Goal: Contribute content: Add original content to the website for others to see

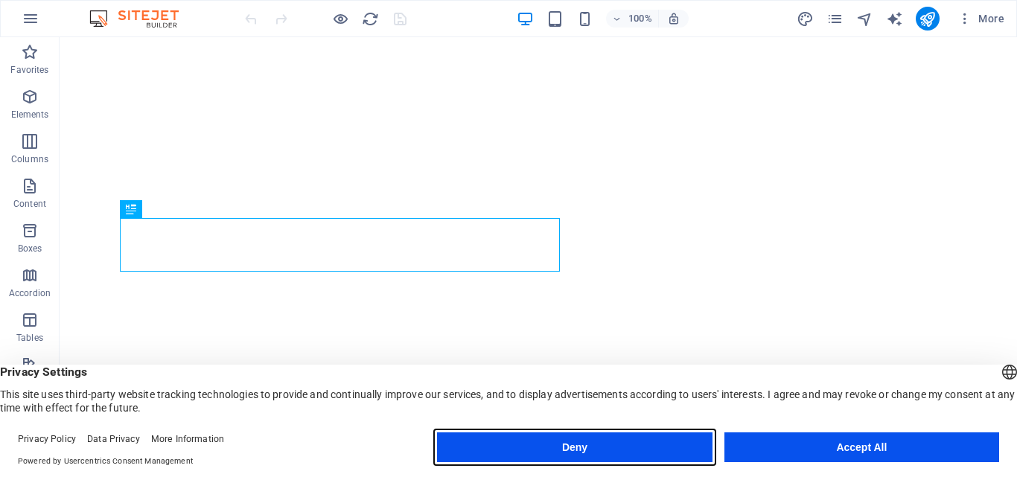
click at [656, 449] on button "Deny" at bounding box center [574, 448] width 275 height 30
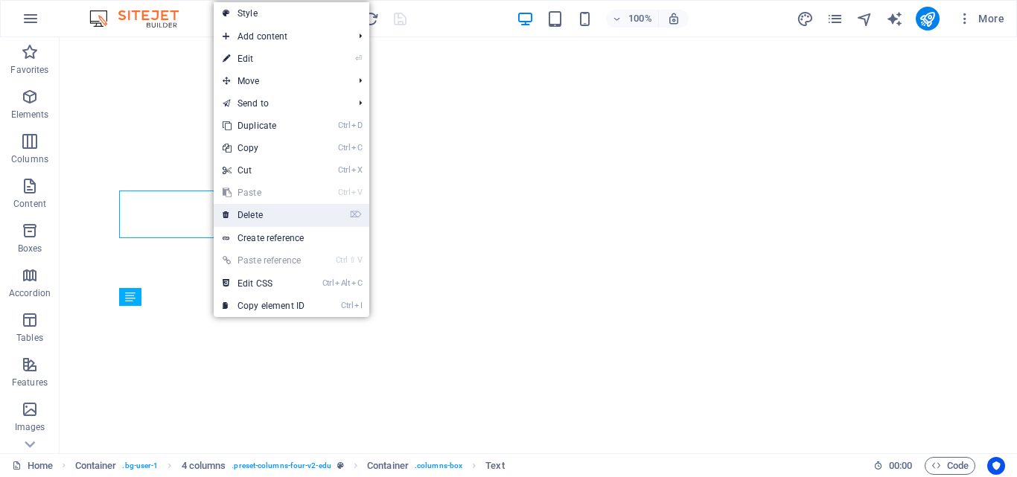
click at [268, 211] on link "⌦ Delete" at bounding box center [264, 215] width 100 height 22
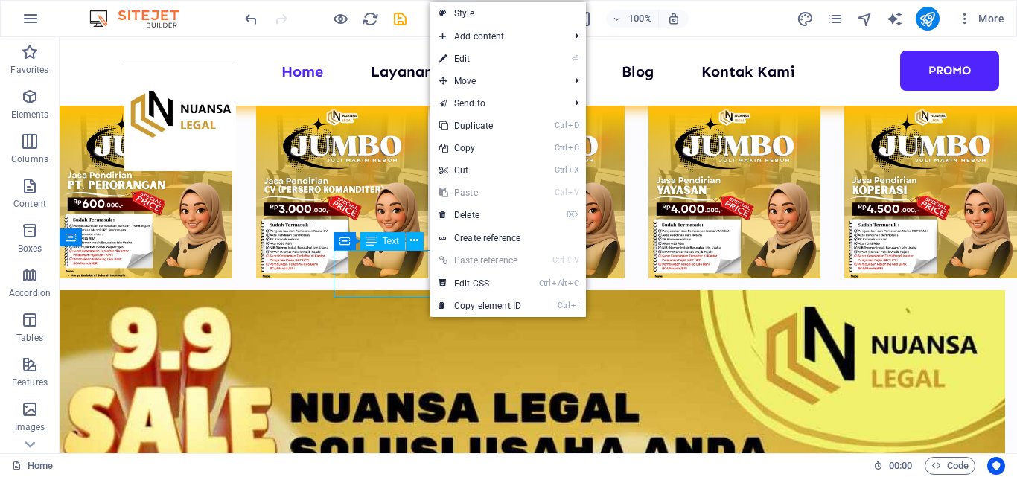
scroll to position [2118, 0]
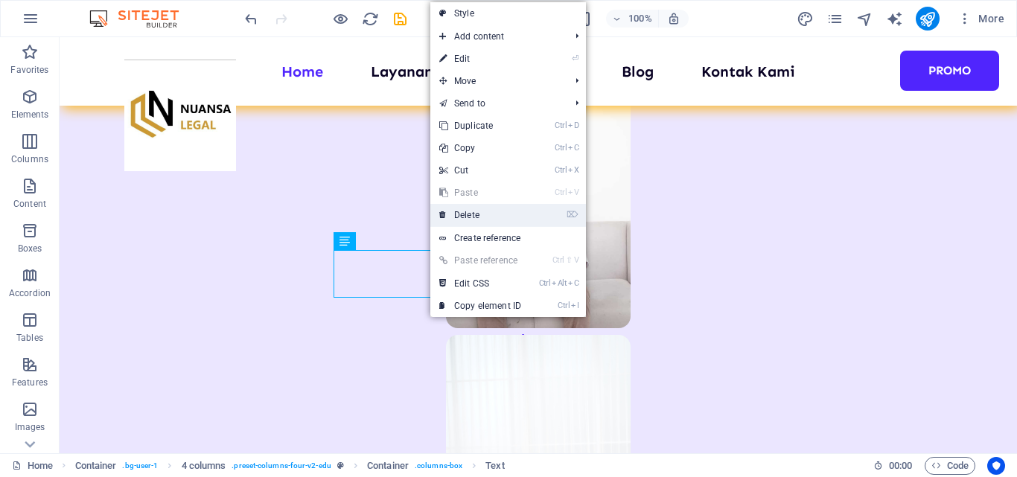
click at [476, 217] on link "⌦ Delete" at bounding box center [480, 215] width 100 height 22
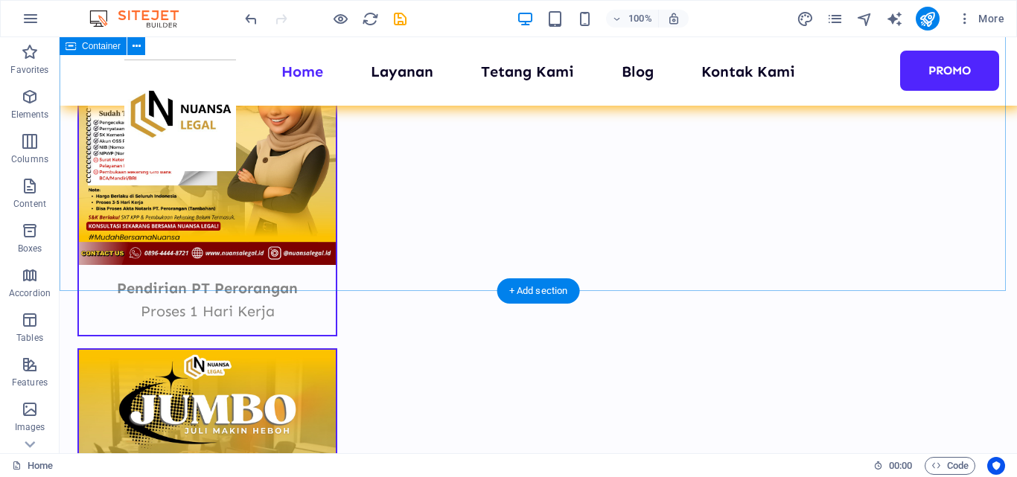
scroll to position [9695, 0]
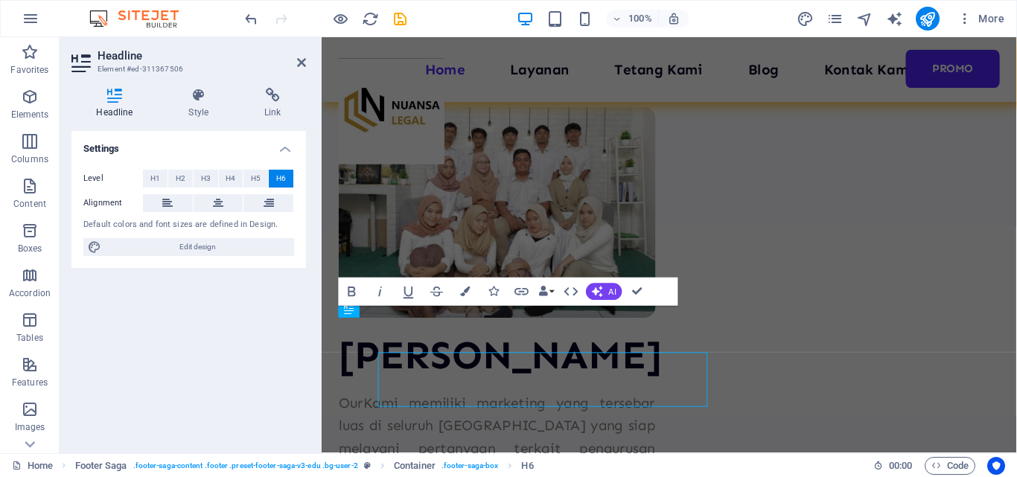
scroll to position [9609, 0]
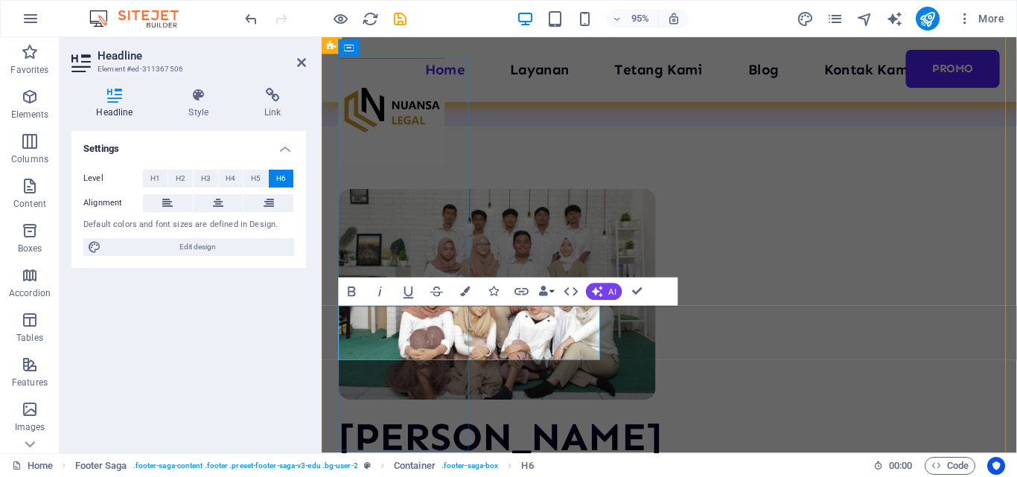
drag, startPoint x: 447, startPoint y: 348, endPoint x: 339, endPoint y: 347, distance: 108.7
drag, startPoint x: 612, startPoint y: 348, endPoint x: 342, endPoint y: 342, distance: 269.6
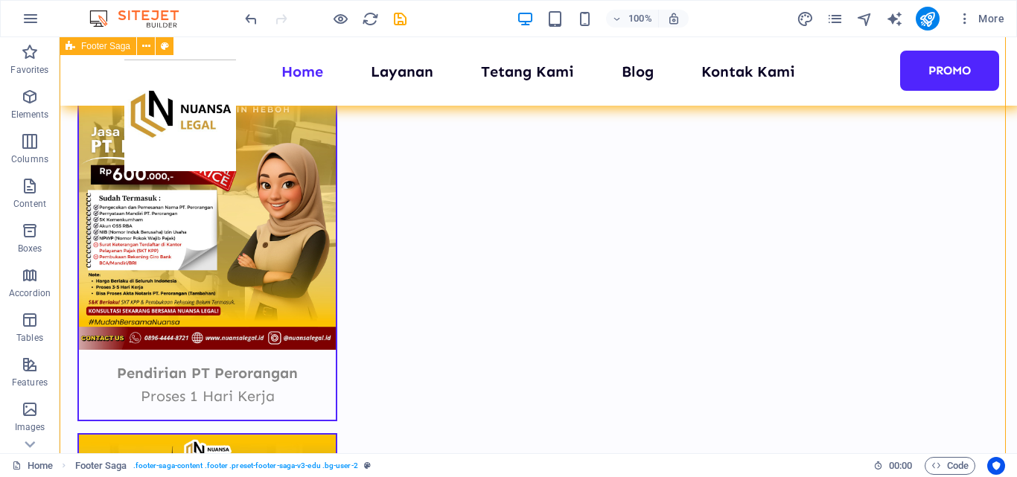
scroll to position [9658, 0]
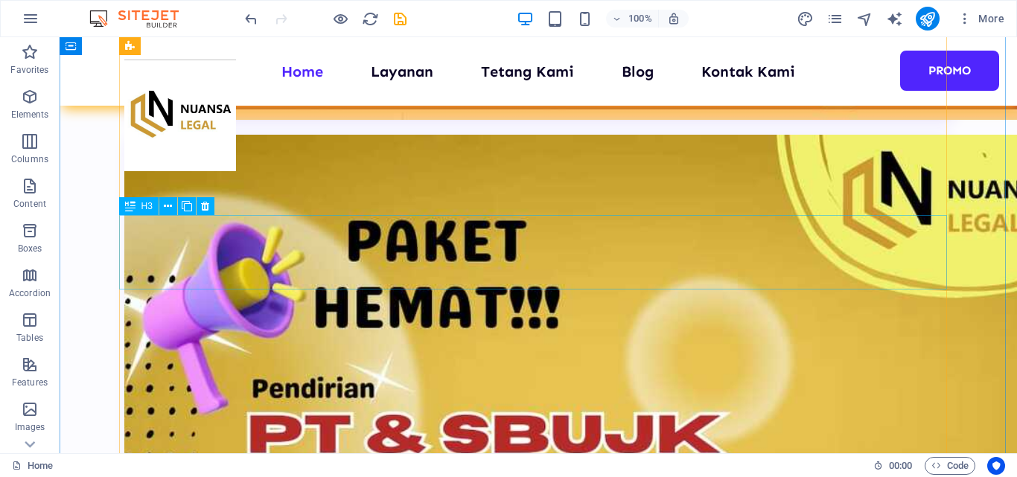
scroll to position [6345, 0]
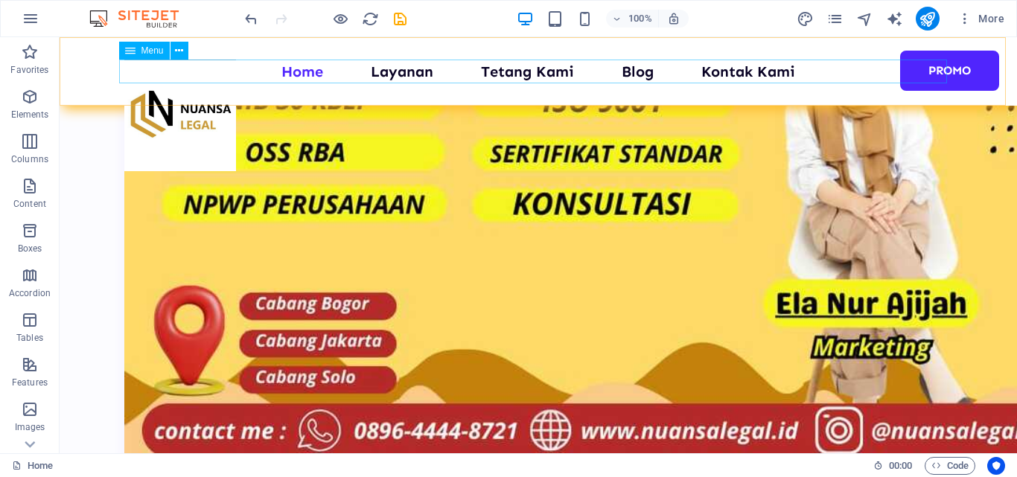
click at [406, 76] on nav "Home Layanan Tetang Kami Blog Kontak Kami Promo" at bounding box center [538, 72] width 828 height 24
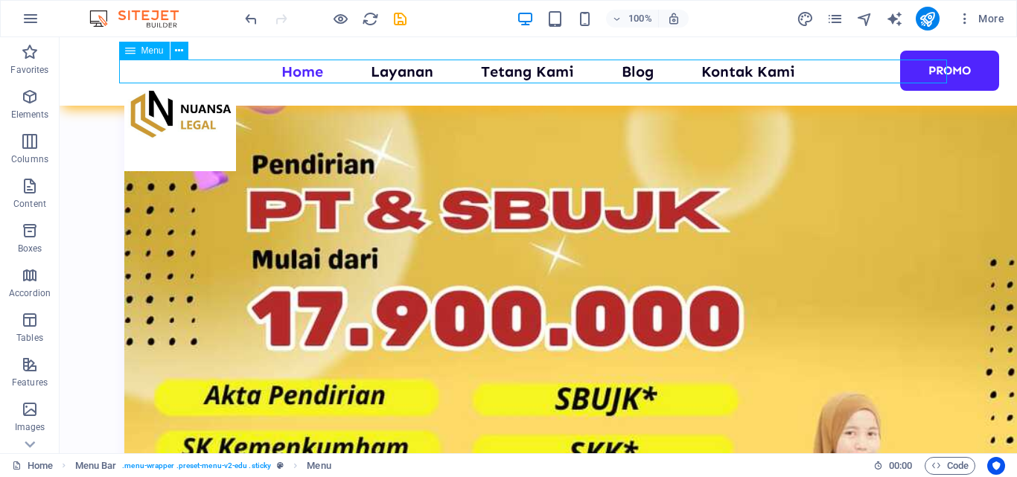
select select
select select "1"
select select
select select "2"
select select
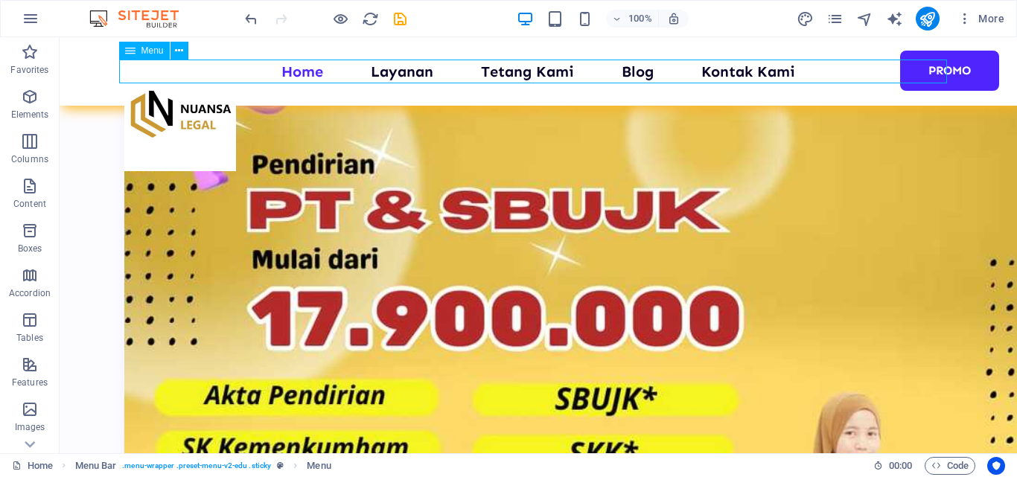
select select "3"
select select
select select "4"
select select
select select "7"
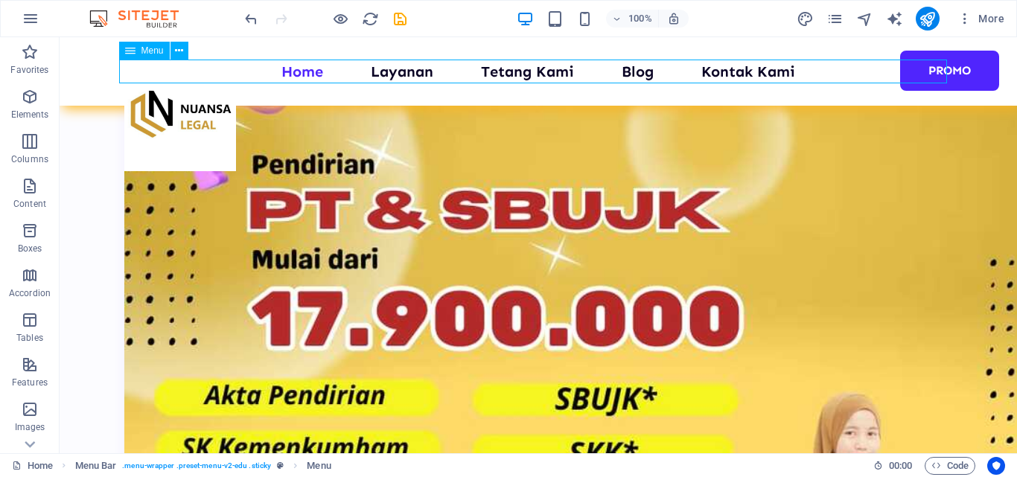
select select
select select "next"
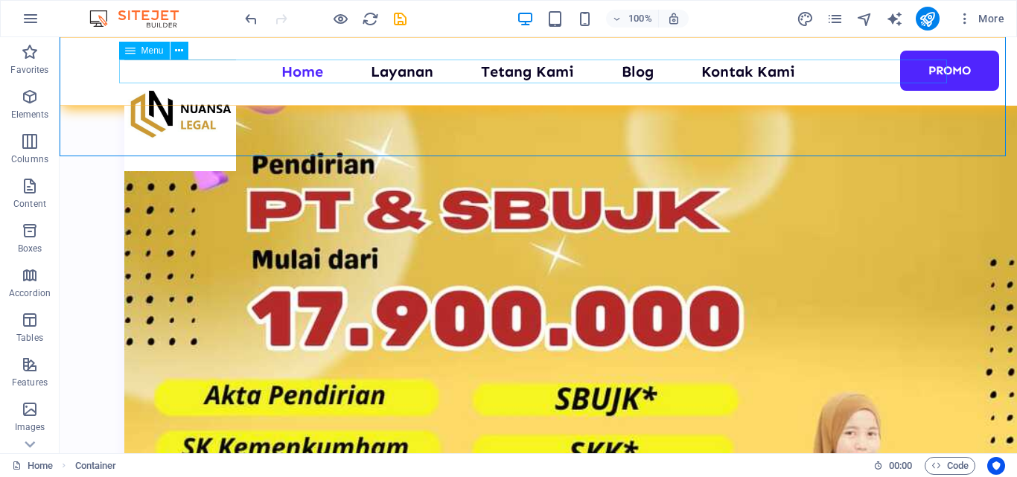
scroll to position [6345, 0]
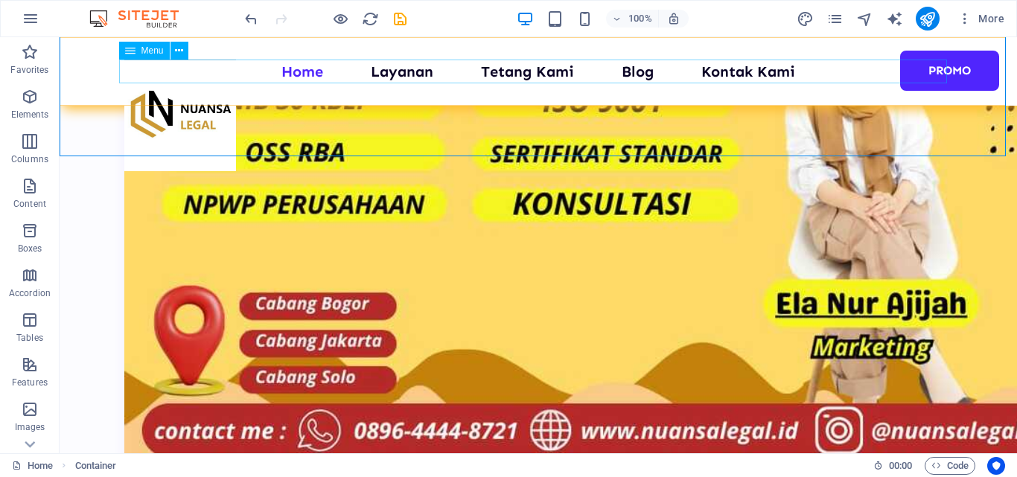
click at [542, 72] on nav "Home Layanan Tetang Kami Blog Kontak Kami Promo" at bounding box center [538, 72] width 828 height 24
select select
select select "1"
select select
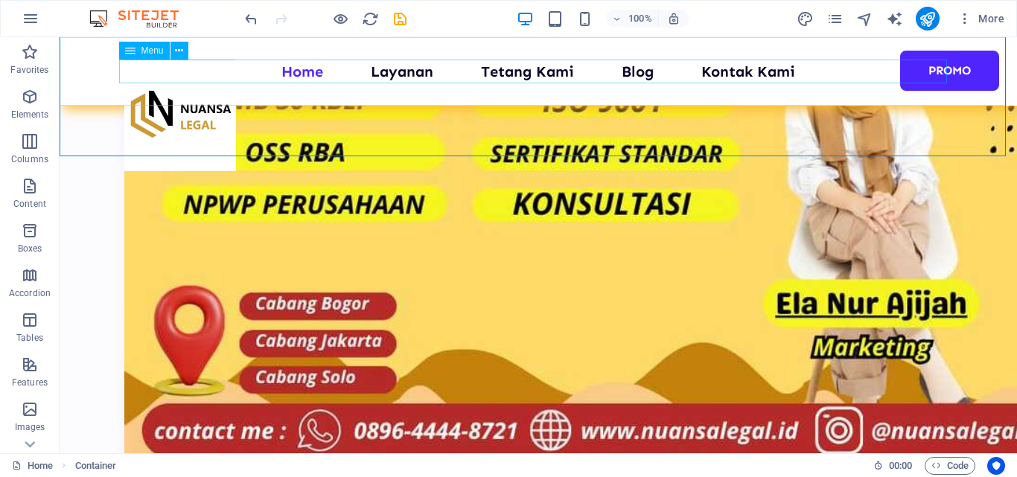
select select "2"
select select
select select "3"
select select
select select "4"
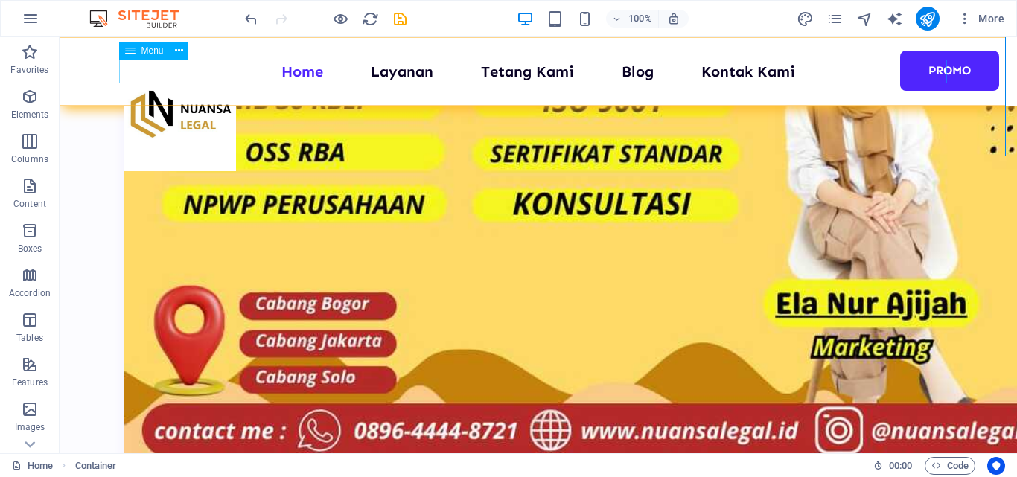
select select
select select "7"
select select
select select "next"
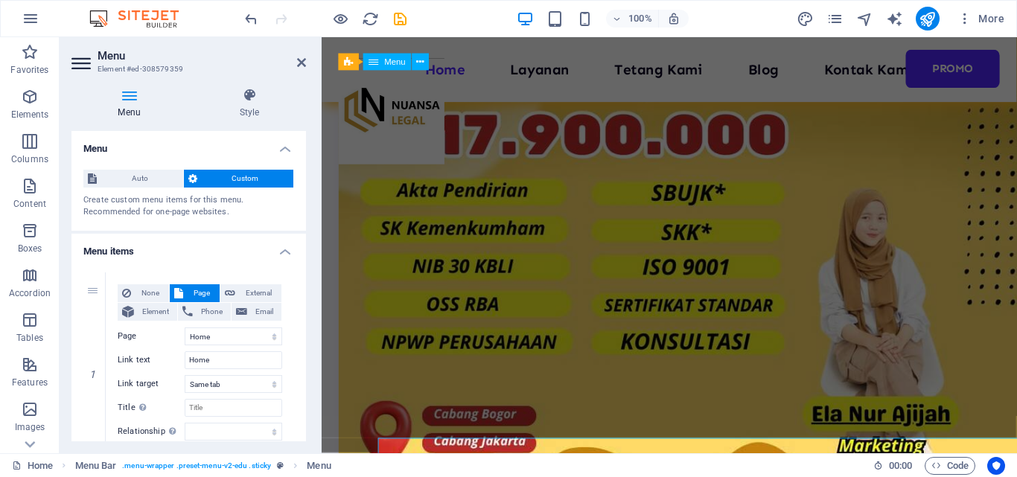
scroll to position [5945, 0]
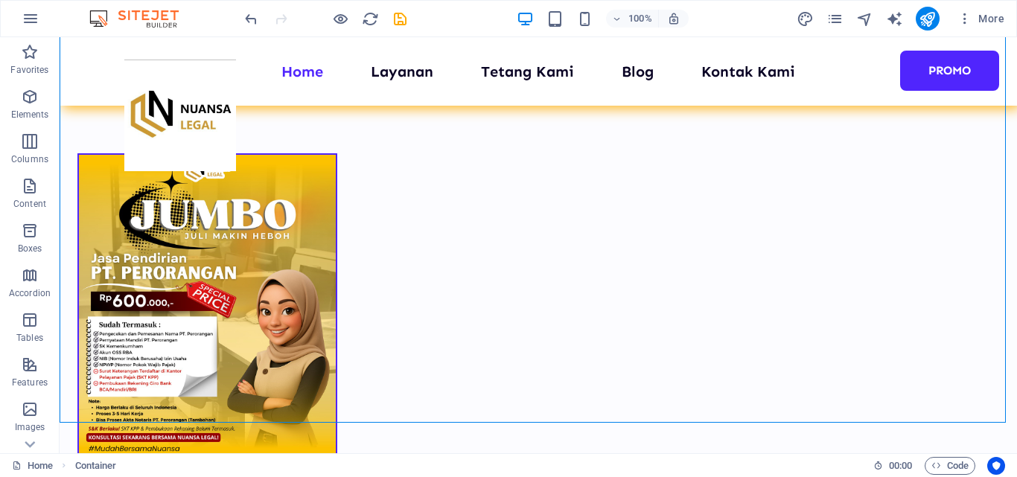
scroll to position [9695, 0]
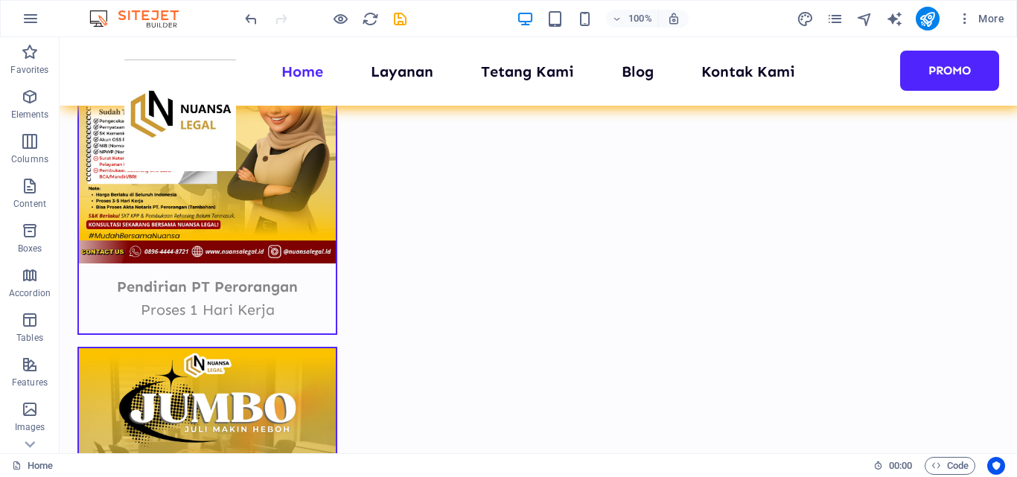
drag, startPoint x: 1010, startPoint y: 300, endPoint x: 1076, endPoint y: 491, distance: 201.8
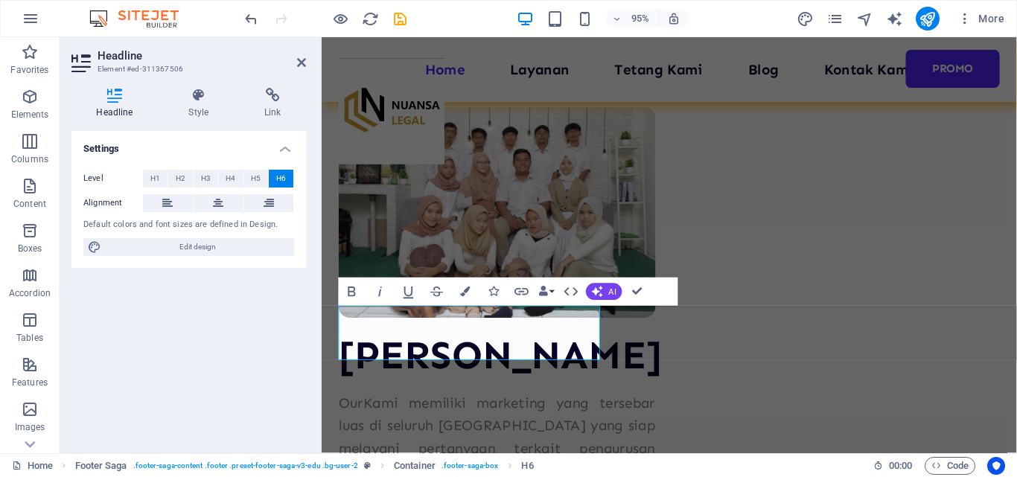
scroll to position [9609, 0]
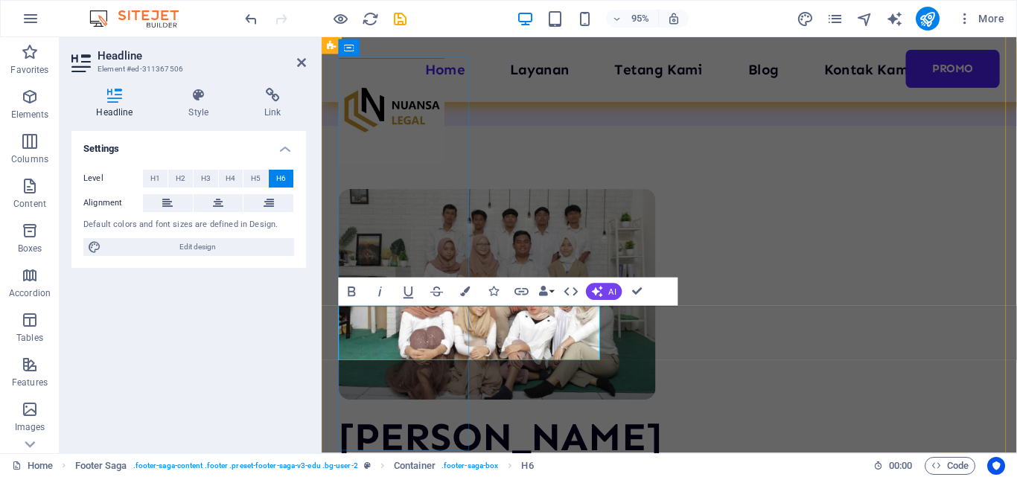
drag, startPoint x: 436, startPoint y: 372, endPoint x: 529, endPoint y: 374, distance: 93.8
click at [517, 292] on icon "button" at bounding box center [521, 292] width 17 height 17
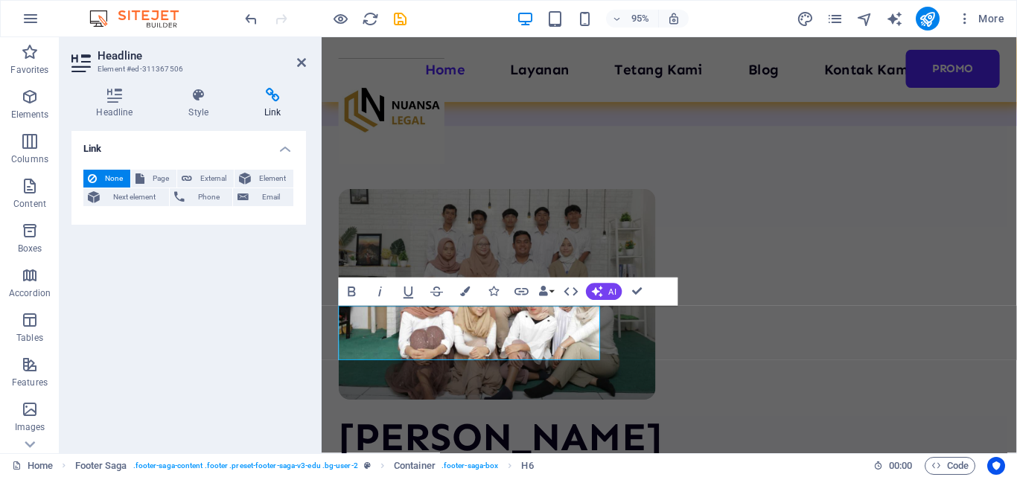
click at [270, 105] on h4 "Link" at bounding box center [273, 103] width 66 height 31
click at [163, 182] on span "Page" at bounding box center [160, 179] width 23 height 18
select select
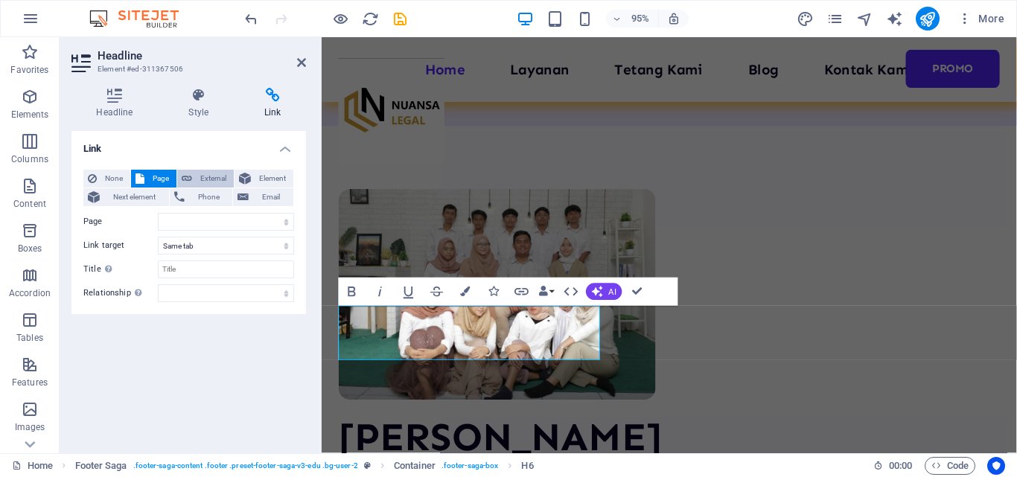
click at [191, 179] on icon at bounding box center [187, 179] width 10 height 18
select select "blank"
click at [245, 182] on icon at bounding box center [245, 179] width 12 height 18
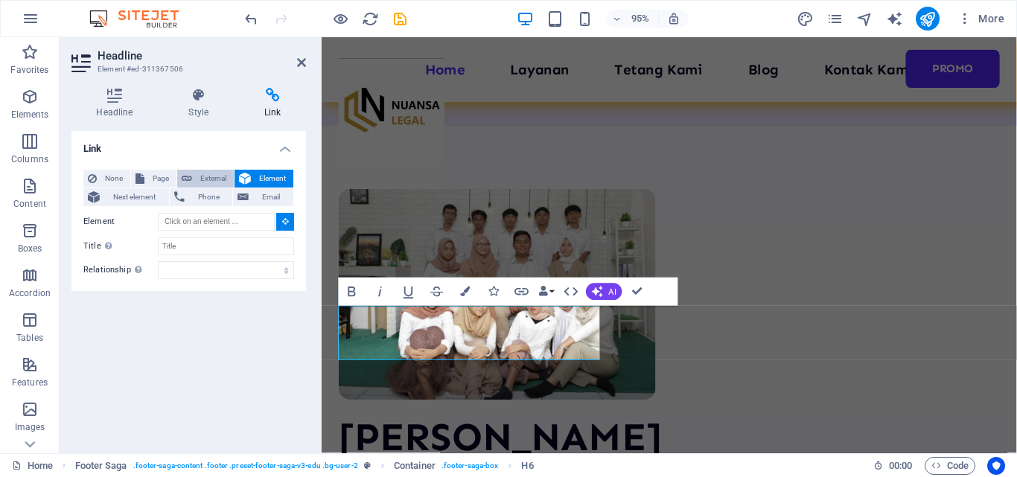
click at [211, 176] on span "External" at bounding box center [213, 179] width 33 height 18
select select "blank"
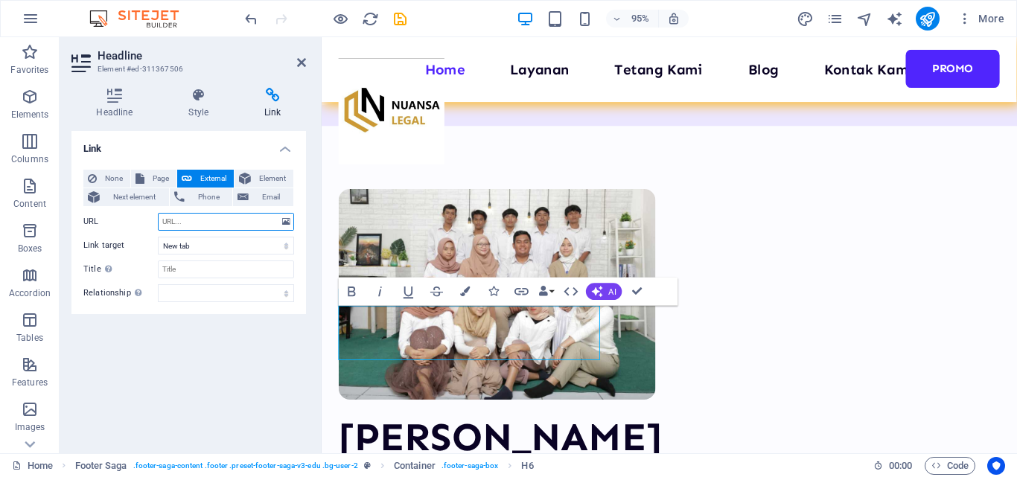
click at [203, 213] on input "URL" at bounding box center [226, 222] width 136 height 18
type input "[URL][DOMAIN_NAME]"
click at [239, 343] on div "Link None Page External Element Next element Phone Email Page Home Layanan Tent…" at bounding box center [188, 286] width 235 height 310
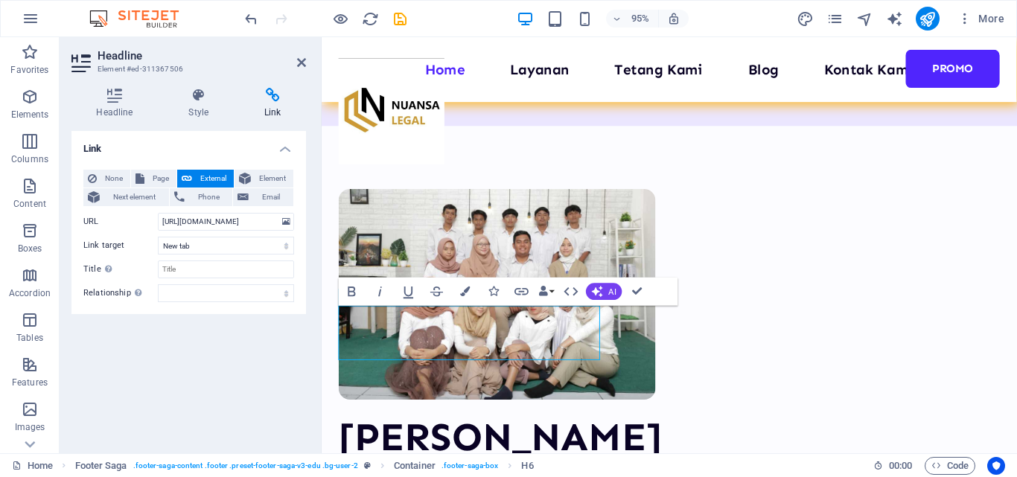
click at [244, 343] on div "Link None Page External Element Next element Phone Email Page Home Layanan Tent…" at bounding box center [188, 286] width 235 height 310
click at [99, 140] on h4 "Link" at bounding box center [188, 144] width 235 height 27
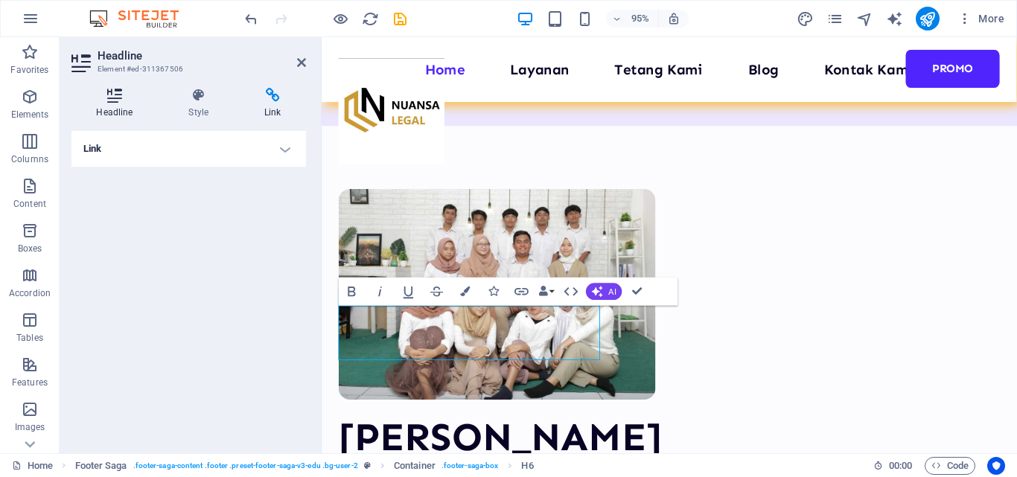
click at [123, 103] on h4 "Headline" at bounding box center [117, 103] width 92 height 31
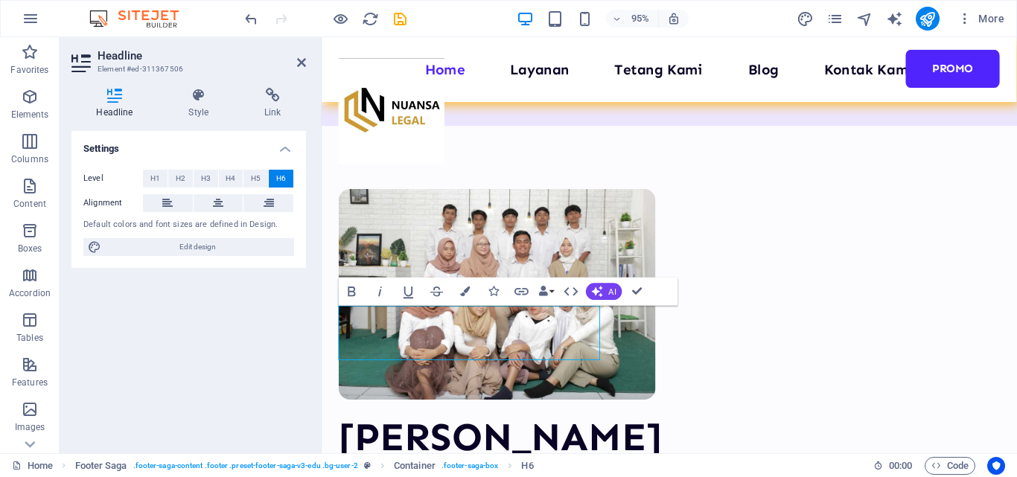
click at [209, 316] on div "Settings Level H1 H2 H3 H4 H5 H6 Alignment Default colors and font sizes are de…" at bounding box center [188, 286] width 235 height 310
click at [216, 316] on div "Settings Level H1 H2 H3 H4 H5 H6 Alignment Default colors and font sizes are de…" at bounding box center [188, 286] width 235 height 310
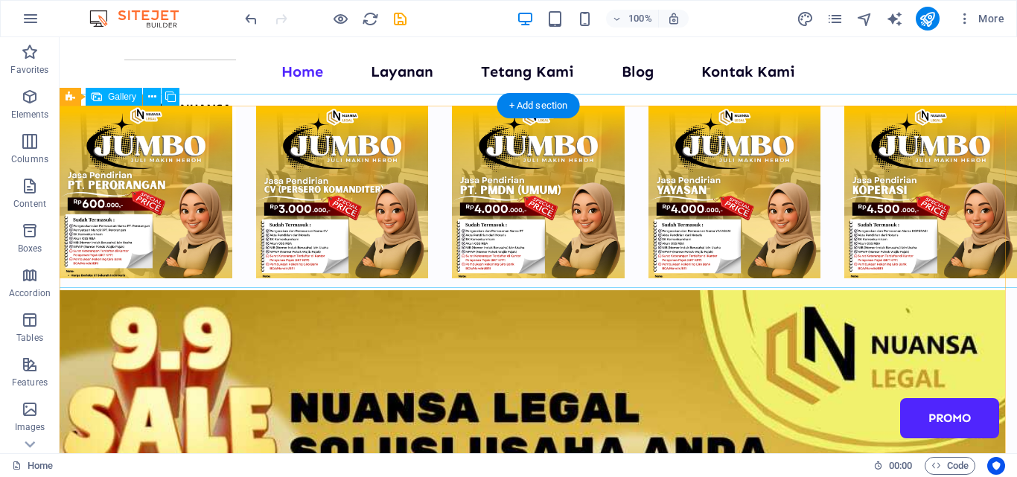
click at [141, 181] on li at bounding box center [146, 192] width 173 height 173
select select "4"
select select "px"
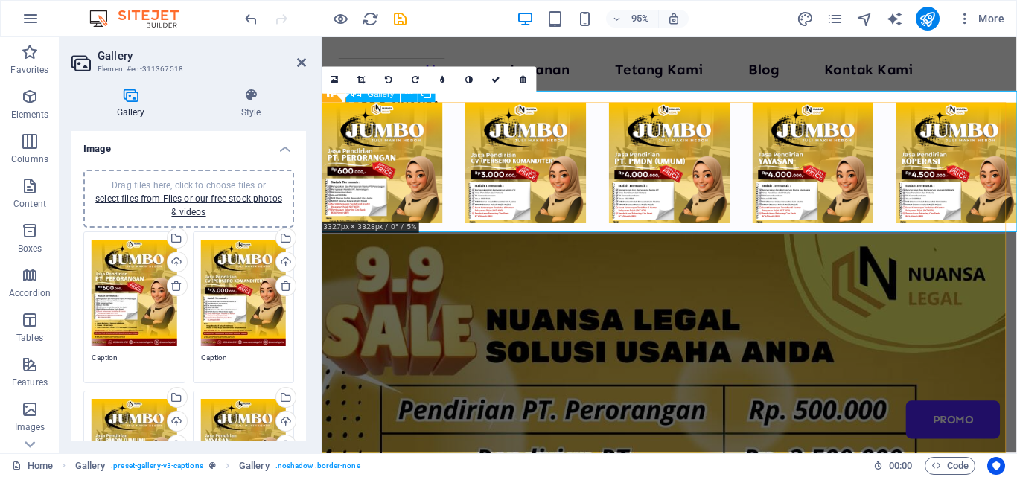
click at [392, 168] on li at bounding box center [385, 169] width 127 height 127
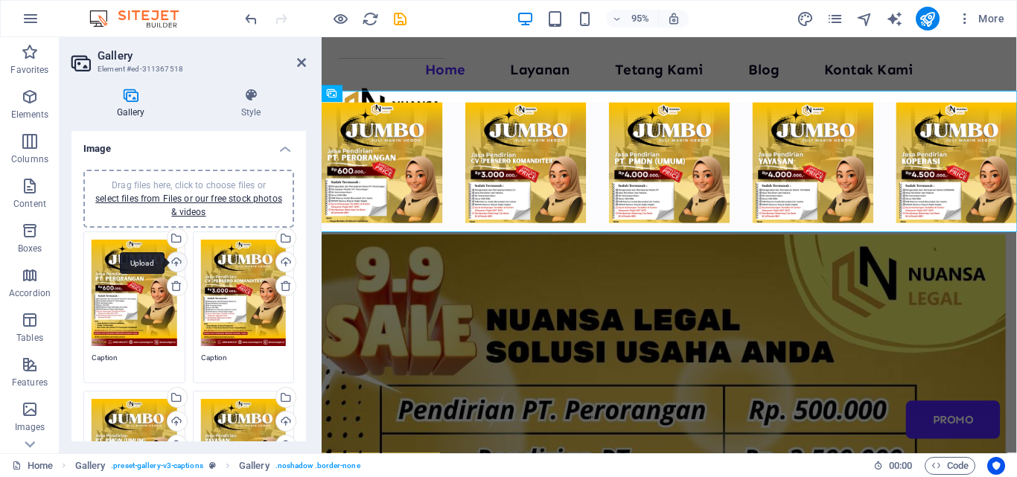
click at [177, 261] on div "Upload" at bounding box center [176, 263] width 22 height 22
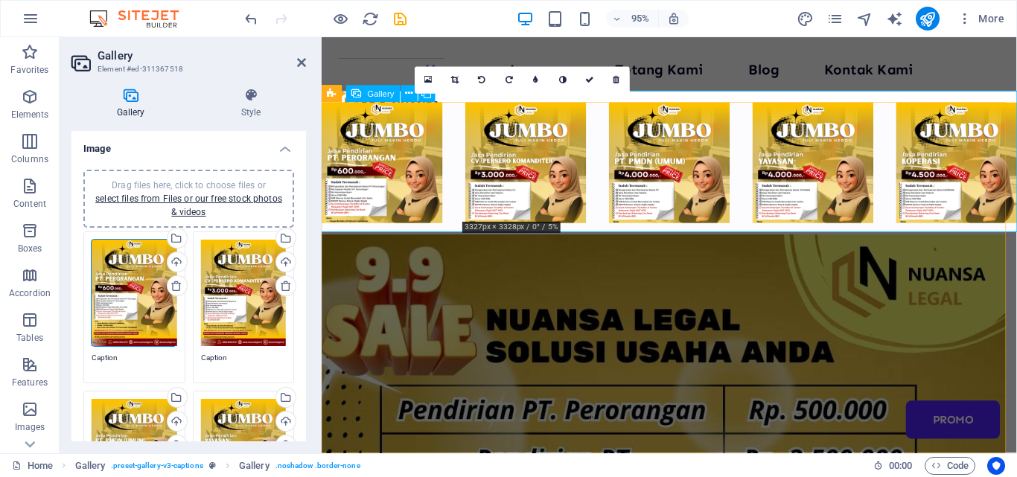
click at [520, 188] on li at bounding box center [536, 169] width 127 height 127
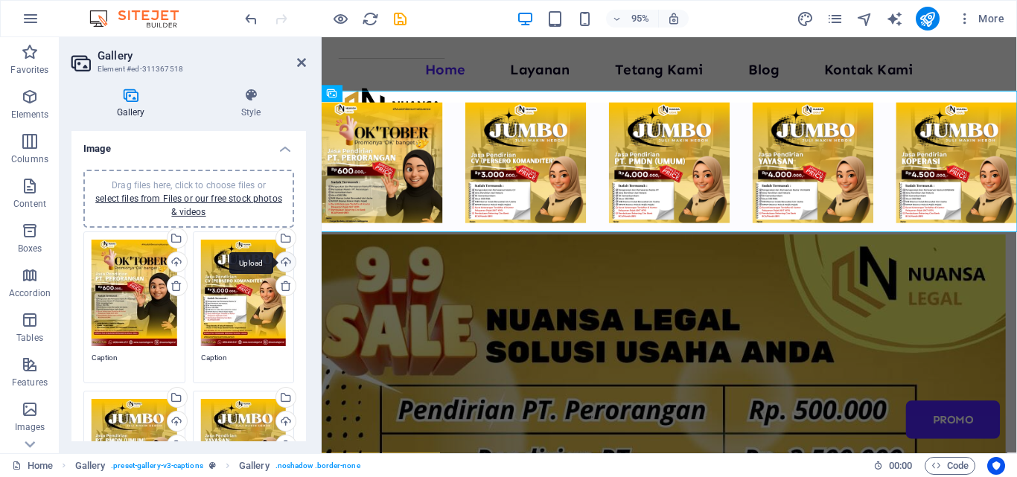
click at [284, 258] on div "Upload" at bounding box center [284, 263] width 22 height 22
click at [278, 267] on div "Upload" at bounding box center [284, 263] width 22 height 22
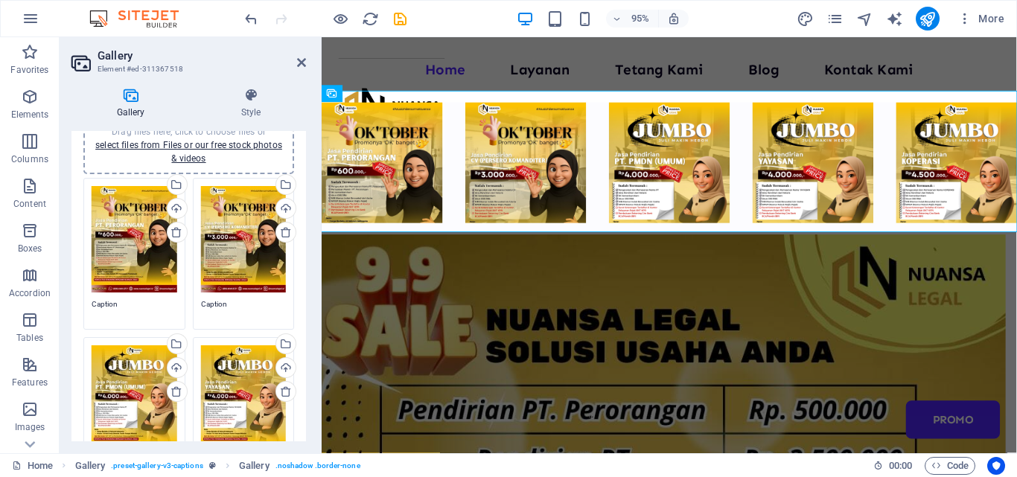
scroll to position [74, 0]
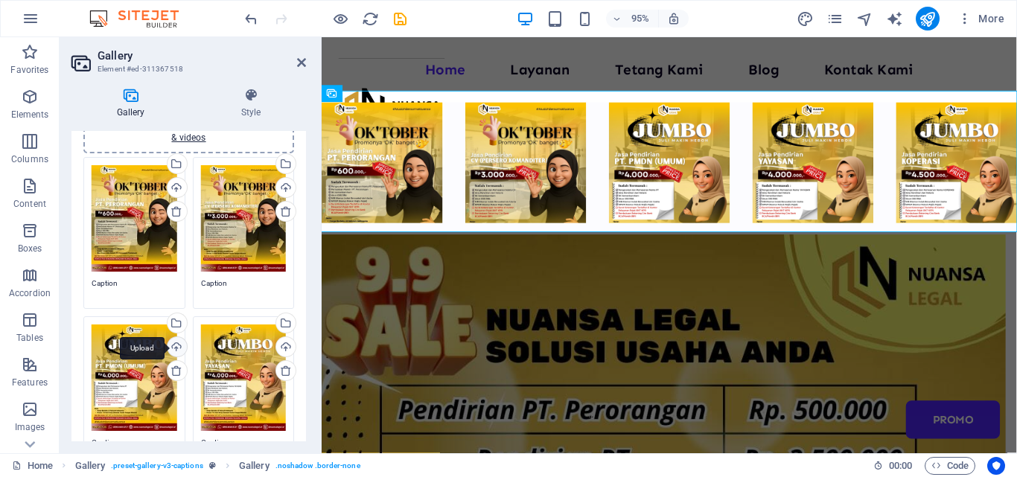
click at [175, 348] on div "Upload" at bounding box center [176, 348] width 22 height 22
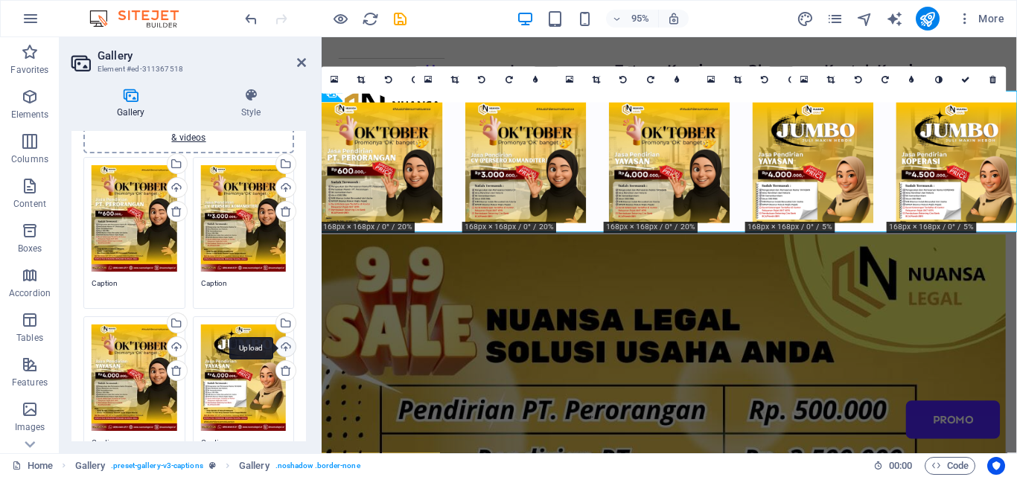
click at [281, 347] on div "Upload" at bounding box center [284, 348] width 22 height 22
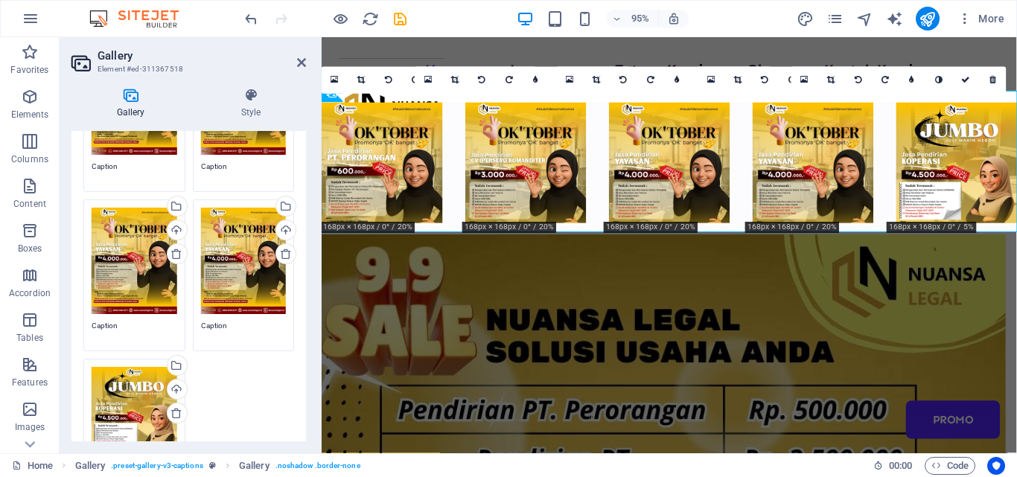
scroll to position [223, 0]
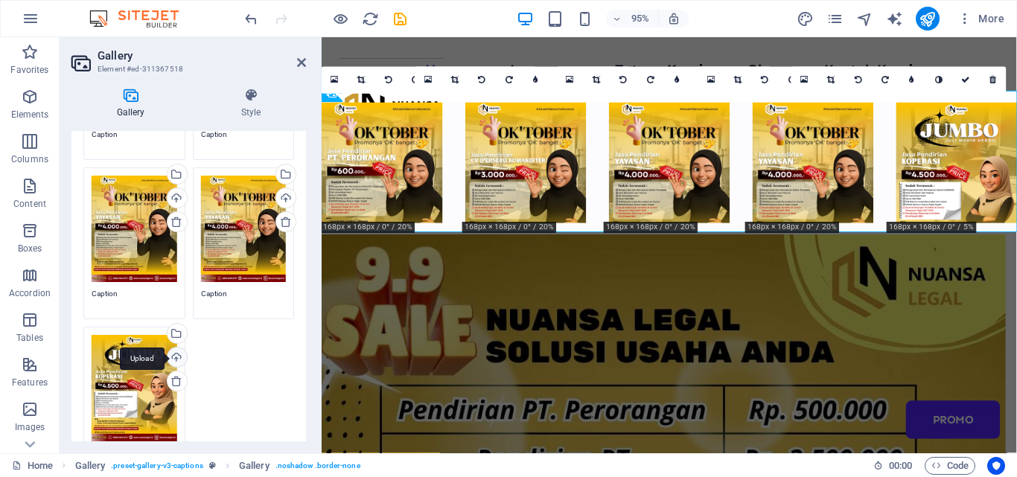
click at [170, 356] on div "Upload" at bounding box center [176, 359] width 22 height 22
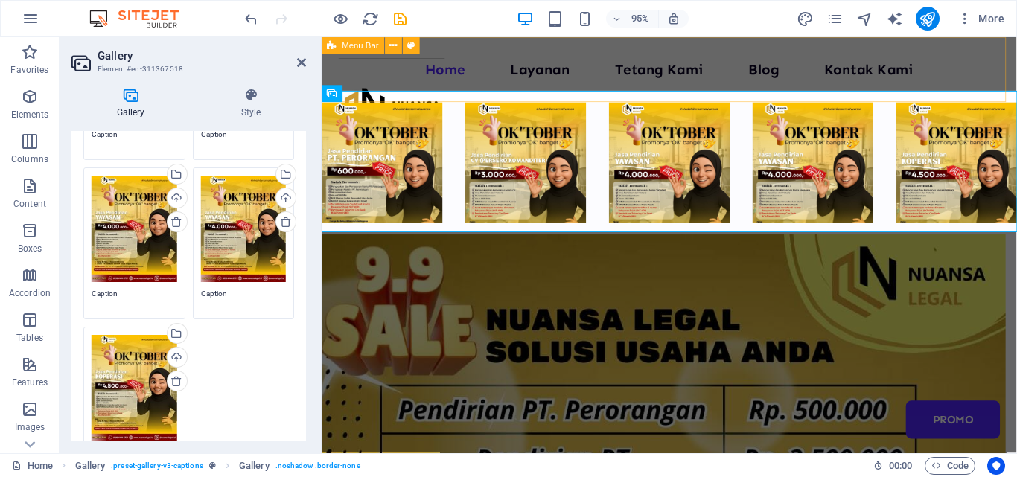
click at [816, 45] on div "Home Layanan Tetang Kami Blog Kontak Kami Promo" at bounding box center [688, 71] width 732 height 68
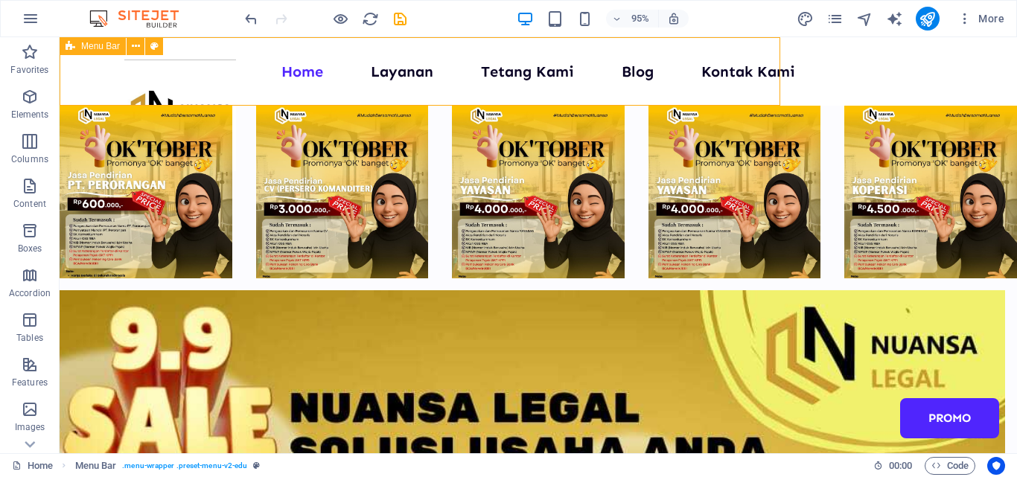
click at [791, 44] on div "Home Layanan Tetang Kami Blog Kontak Kami Promo" at bounding box center [538, 71] width 957 height 68
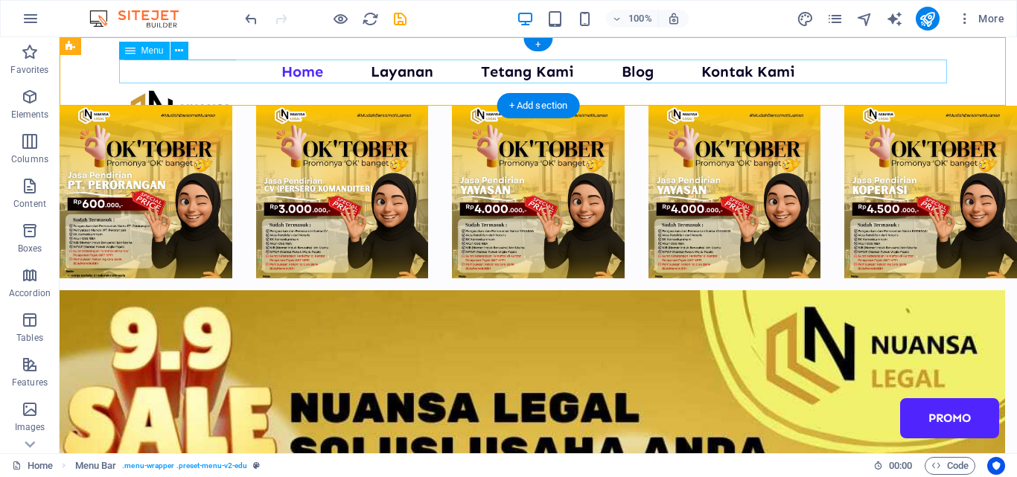
click at [883, 73] on nav "Home Layanan Tetang Kami Blog Kontak Kami Promo" at bounding box center [538, 72] width 828 height 24
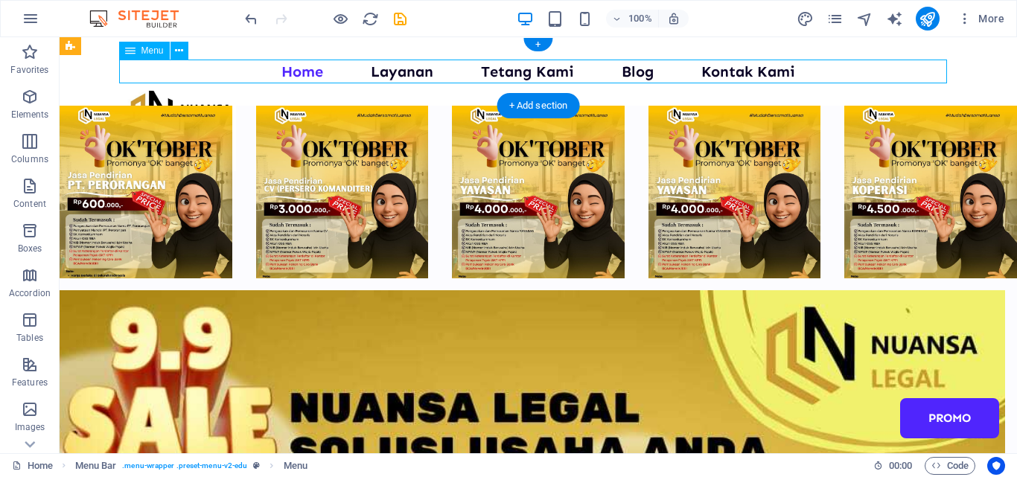
click at [883, 74] on nav "Home Layanan Tetang Kami Blog Kontak Kami Promo" at bounding box center [538, 72] width 828 height 24
select select
select select "1"
select select
select select "2"
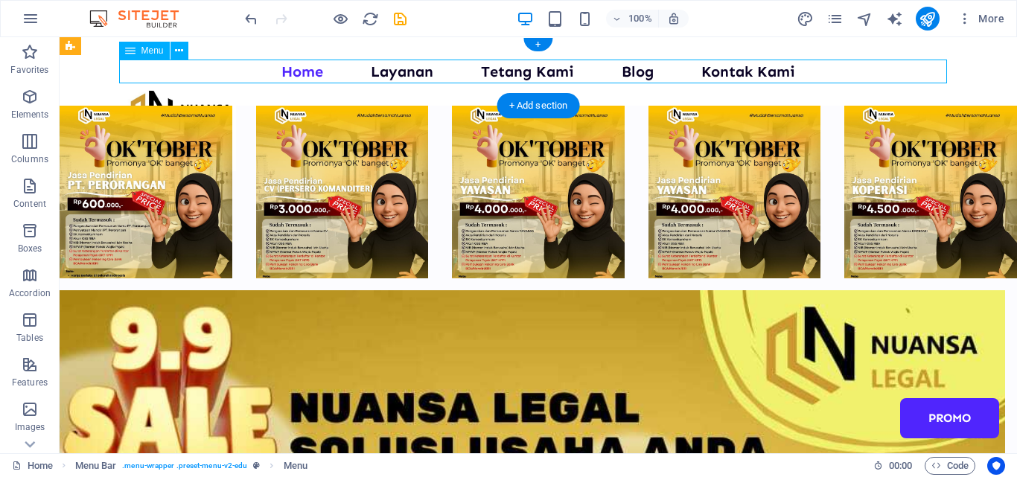
select select
select select "3"
select select
select select "4"
select select
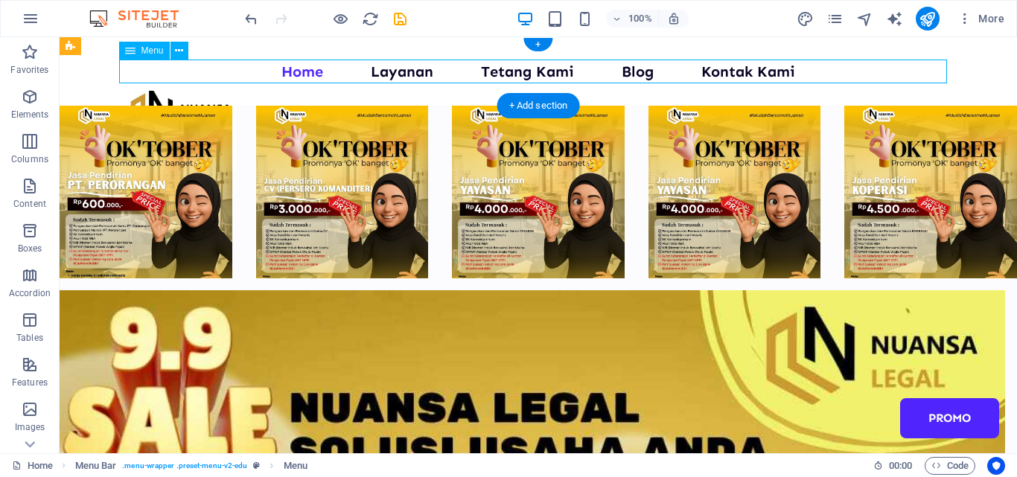
select select "7"
select select
select select "next"
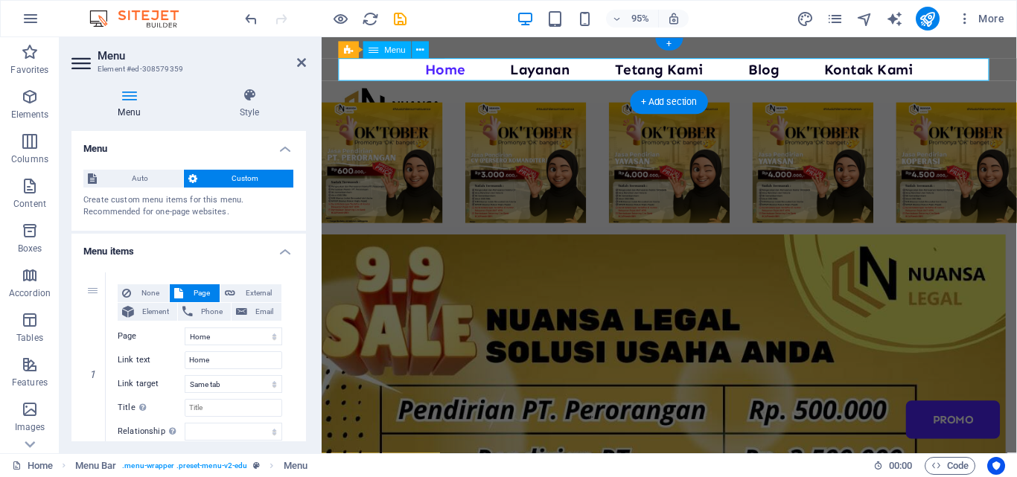
click at [960, 71] on nav "Home Layanan Tetang Kami Blog Kontak Kami Promo" at bounding box center [687, 72] width 696 height 24
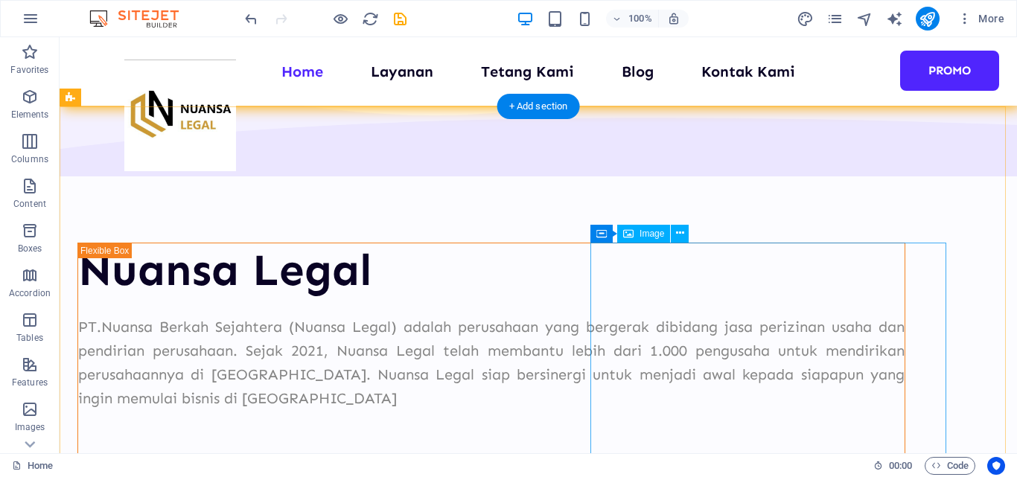
scroll to position [1266, 0]
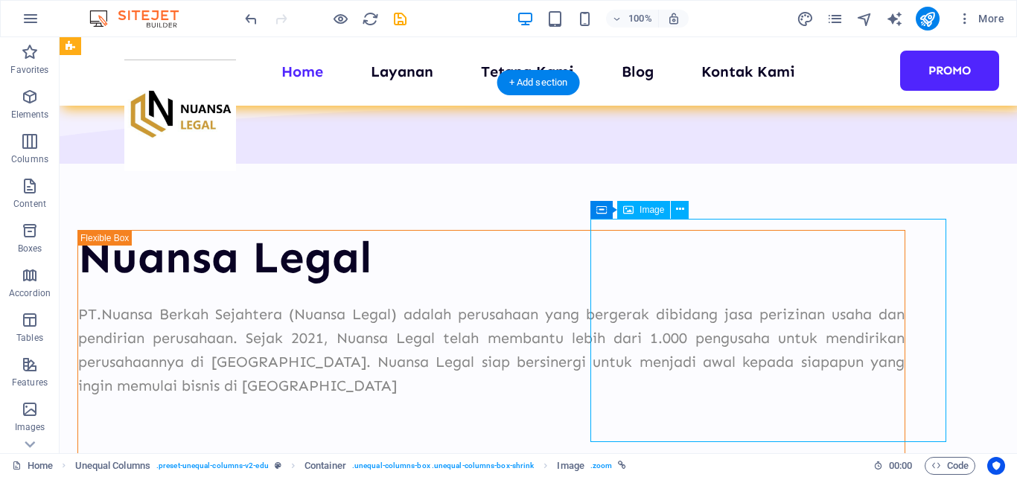
scroll to position [1117, 0]
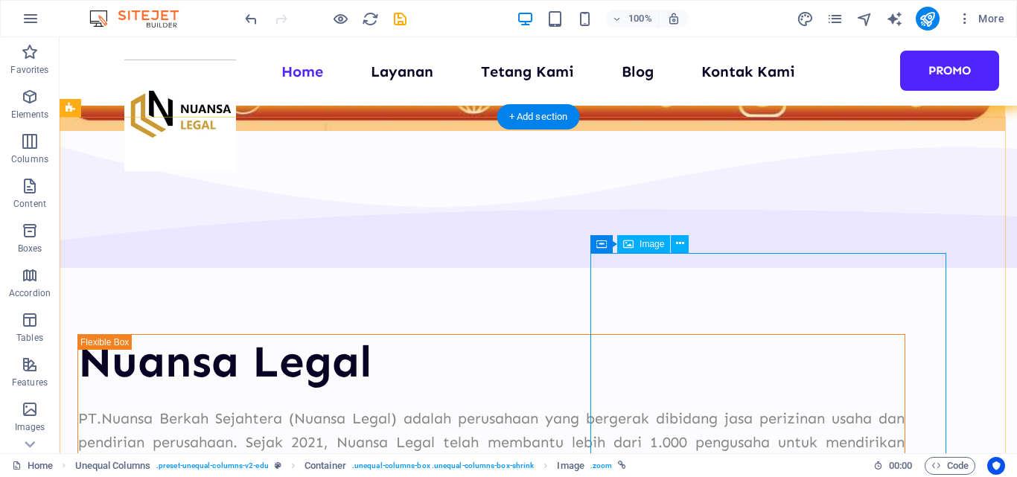
select select "px"
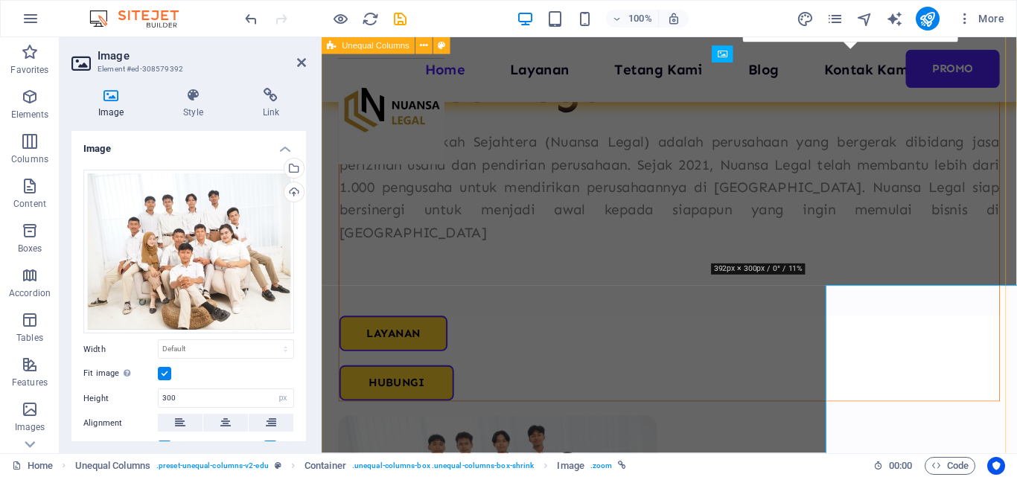
scroll to position [1071, 0]
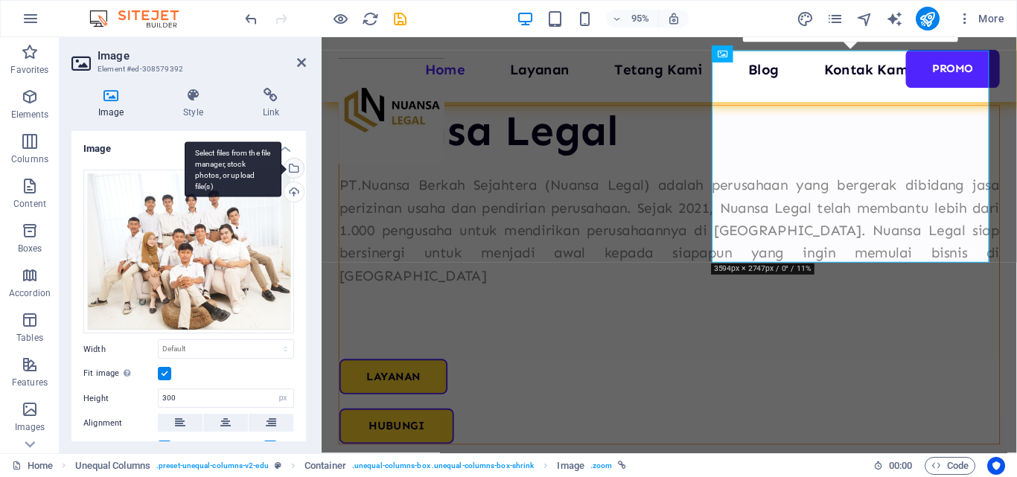
click at [296, 168] on div "Select files from the file manager, stock photos, or upload file(s)" at bounding box center [292, 170] width 22 height 22
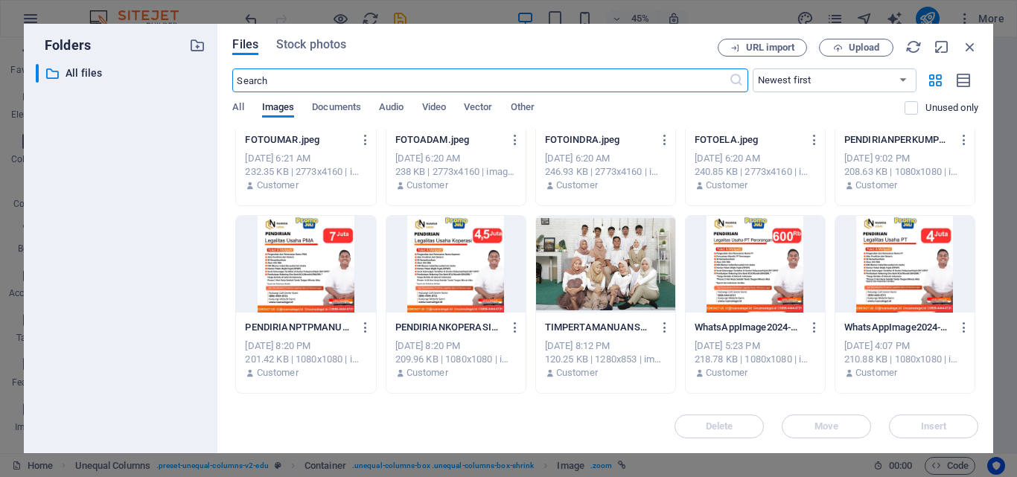
scroll to position [1266, 0]
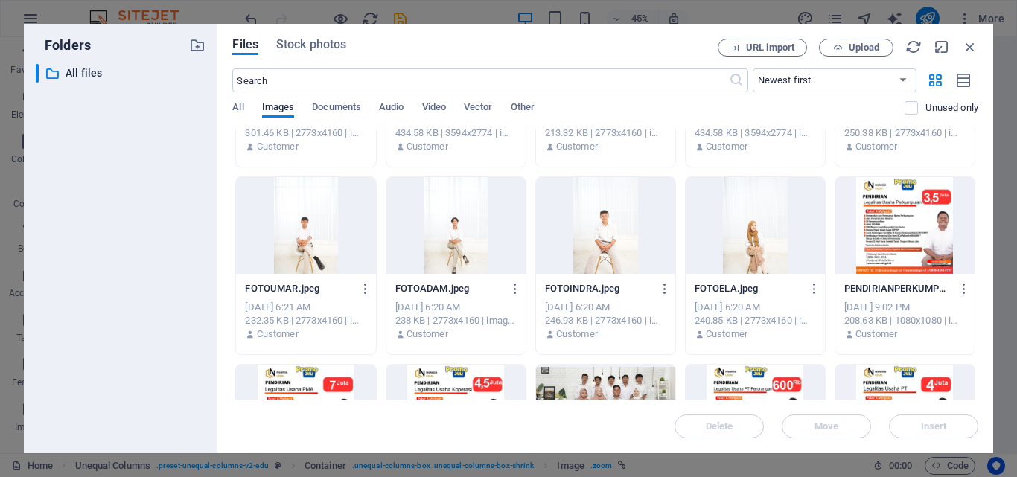
click at [770, 226] on div at bounding box center [755, 225] width 139 height 97
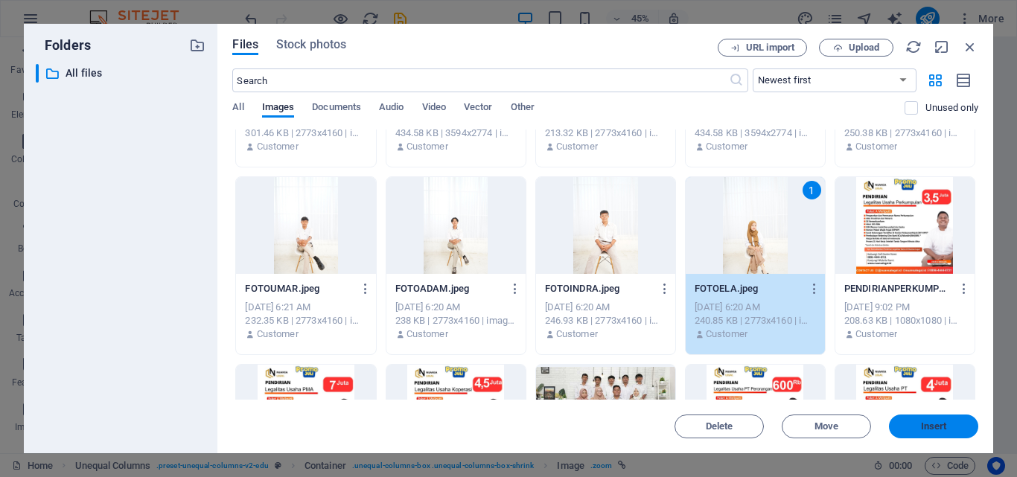
drag, startPoint x: 951, startPoint y: 429, endPoint x: 644, endPoint y: 406, distance: 307.6
click at [951, 429] on span "Insert" at bounding box center [933, 426] width 77 height 9
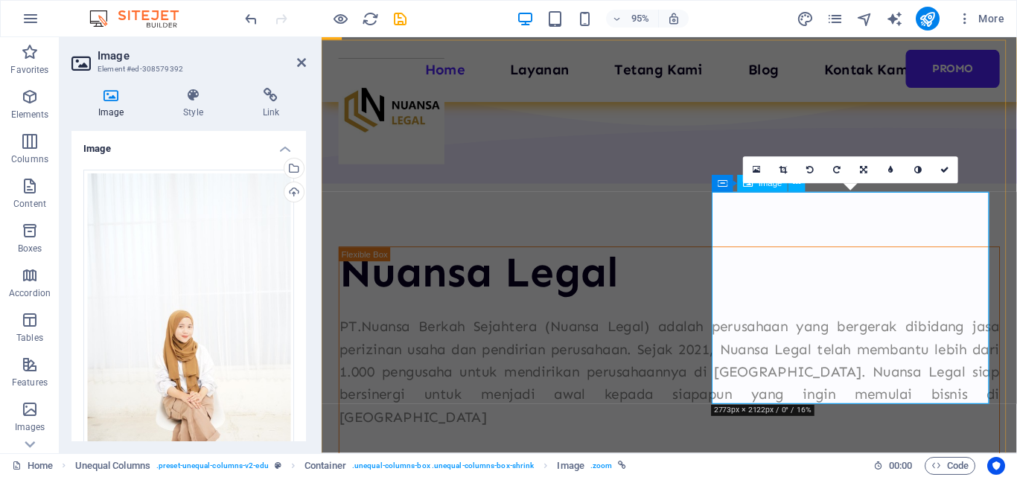
scroll to position [997, 0]
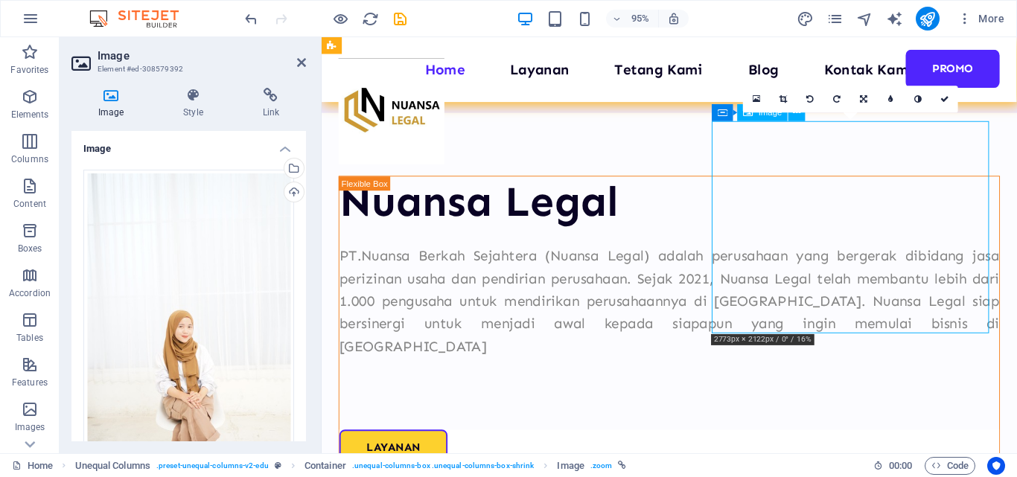
drag, startPoint x: 888, startPoint y: 254, endPoint x: 879, endPoint y: 213, distance: 42.1
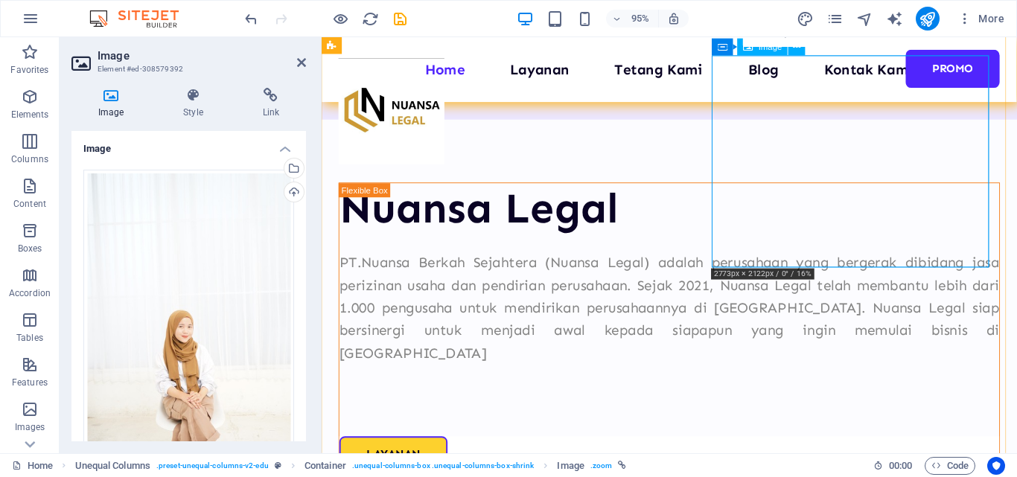
scroll to position [922, 0]
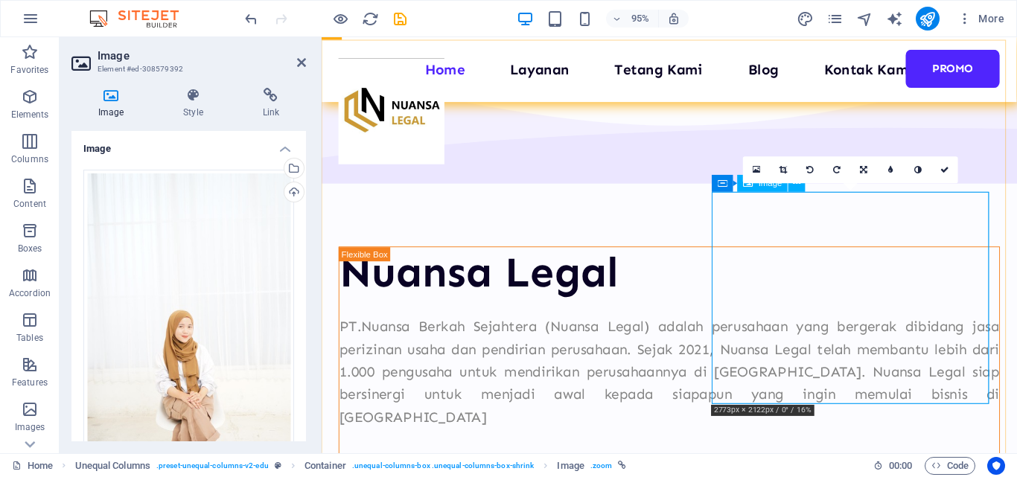
click at [781, 166] on icon at bounding box center [783, 170] width 8 height 8
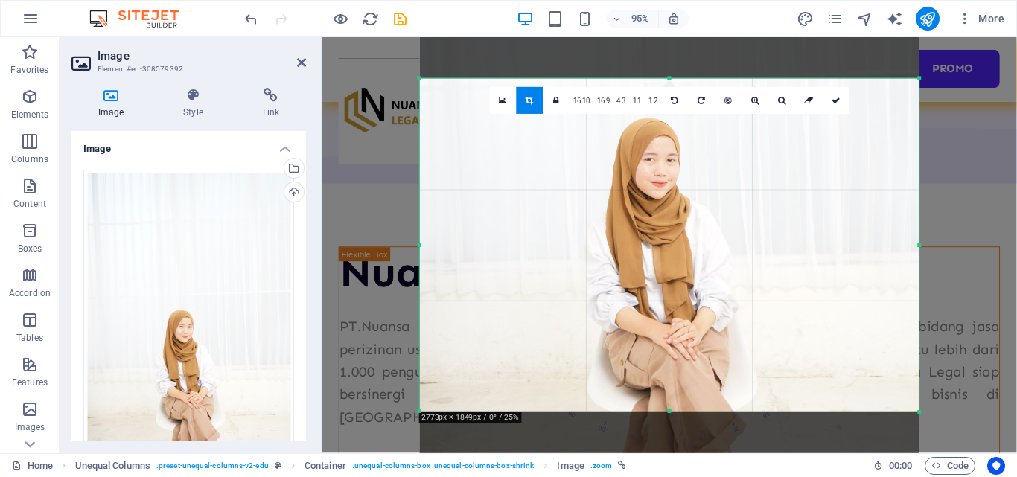
drag, startPoint x: 698, startPoint y: 328, endPoint x: 695, endPoint y: 181, distance: 147.5
click at [695, 181] on div at bounding box center [670, 156] width 500 height 749
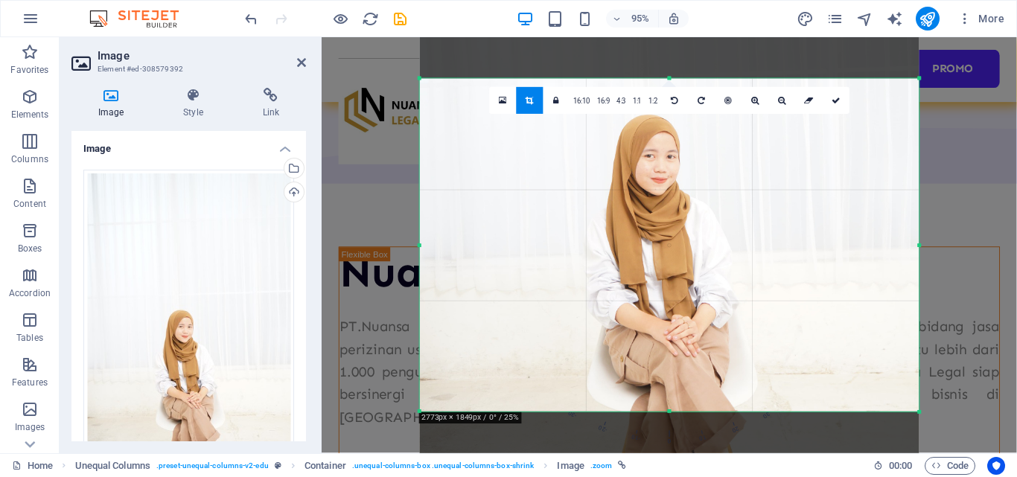
drag, startPoint x: 703, startPoint y: 262, endPoint x: 704, endPoint y: 244, distance: 17.9
click at [704, 244] on div at bounding box center [670, 153] width 500 height 749
click at [838, 105] on link at bounding box center [836, 100] width 27 height 27
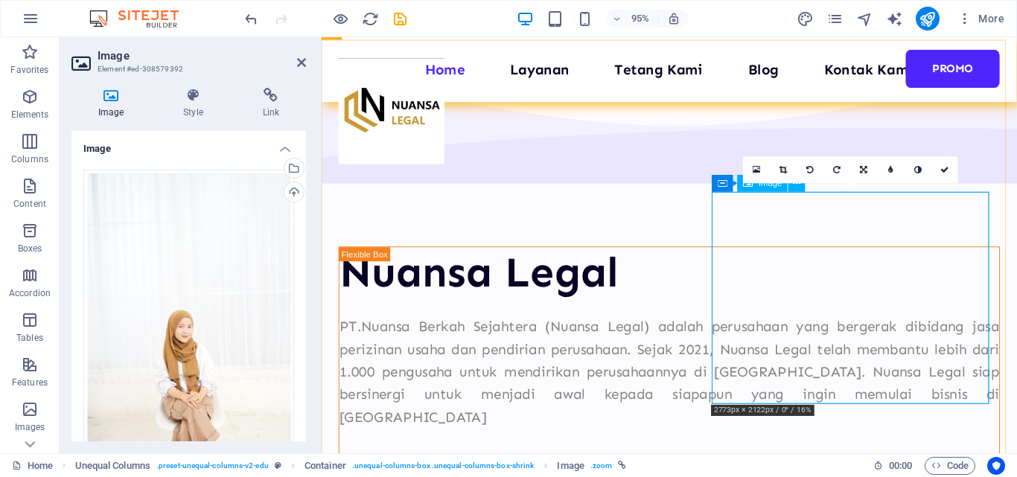
drag, startPoint x: 947, startPoint y: 168, endPoint x: 849, endPoint y: 208, distance: 106.2
click at [947, 168] on icon at bounding box center [944, 170] width 9 height 8
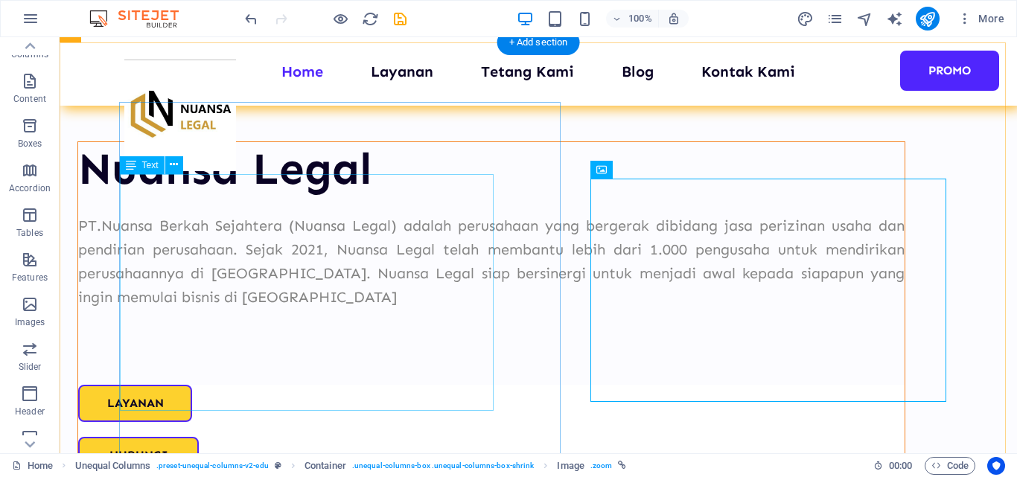
scroll to position [1415, 0]
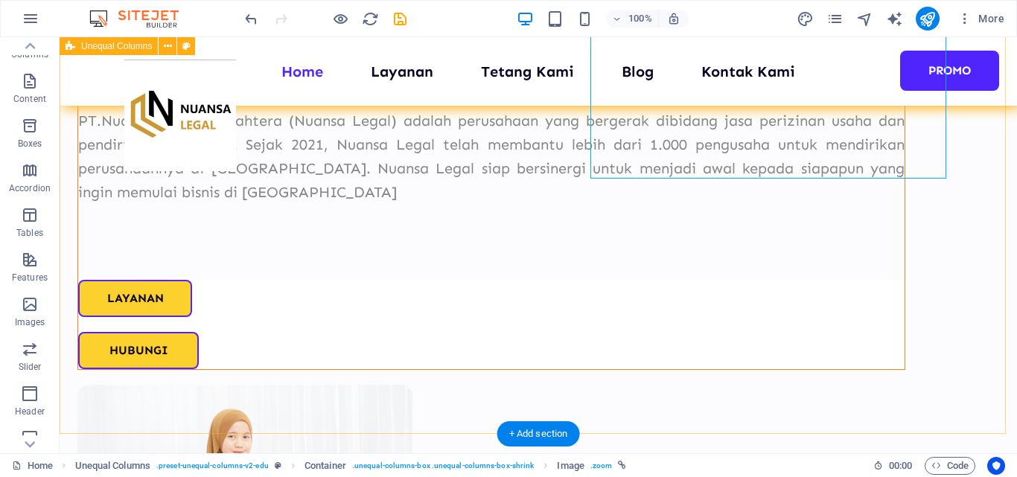
click at [715, 203] on div "Nuansa Legal PT.Nuansa Berkah Sejahtera (Nuansa Legal) adalah perusahaan yang b…" at bounding box center [538, 304] width 957 height 966
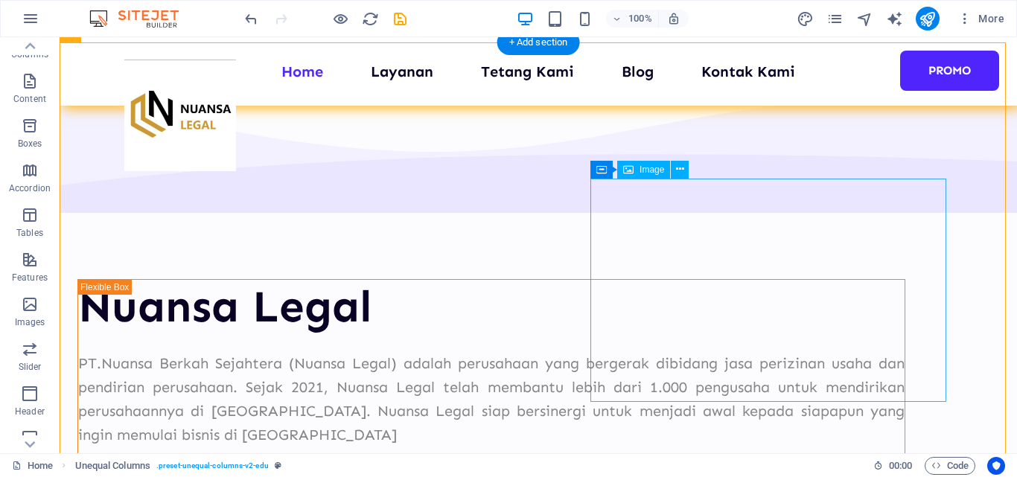
scroll to position [1117, 0]
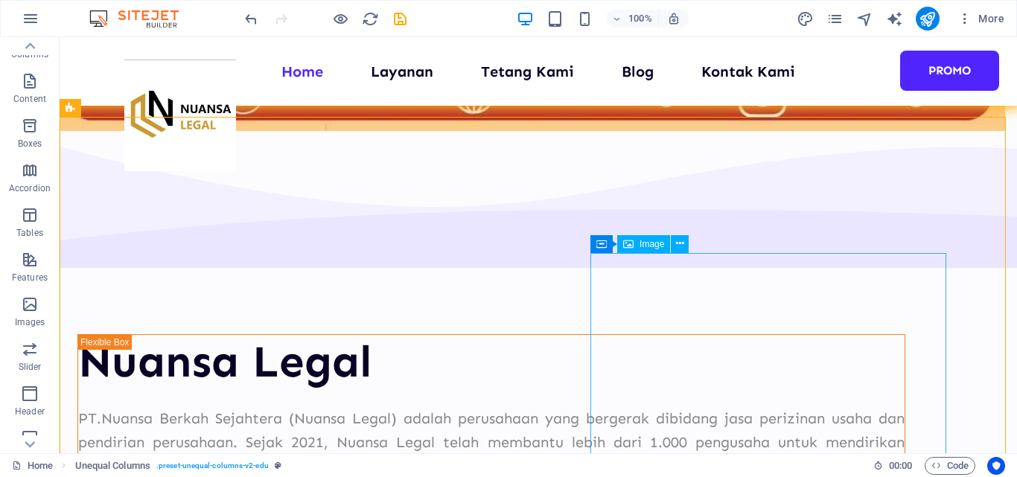
click at [651, 248] on span "Image" at bounding box center [652, 244] width 25 height 9
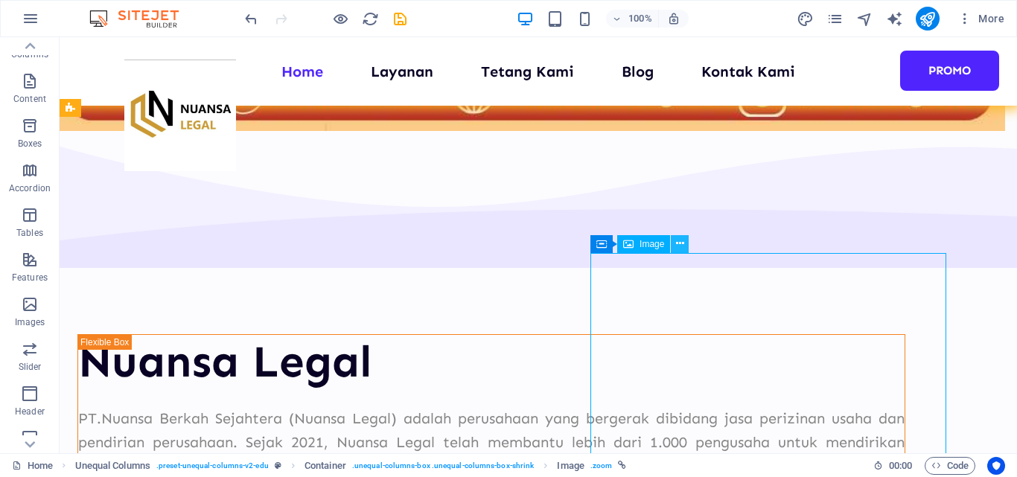
click at [682, 246] on icon at bounding box center [680, 244] width 8 height 16
click at [674, 245] on button at bounding box center [680, 244] width 18 height 18
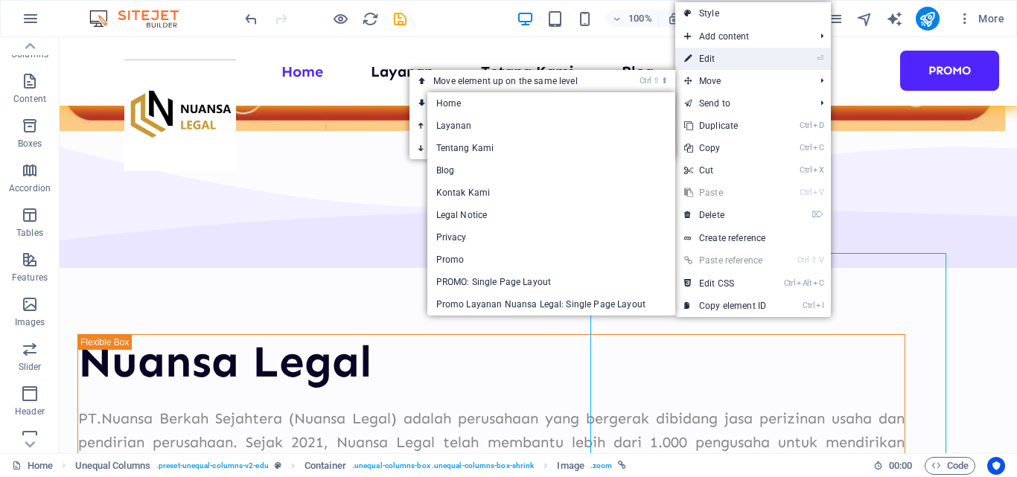
click at [724, 54] on link "⏎ Edit" at bounding box center [725, 59] width 100 height 22
select select "px"
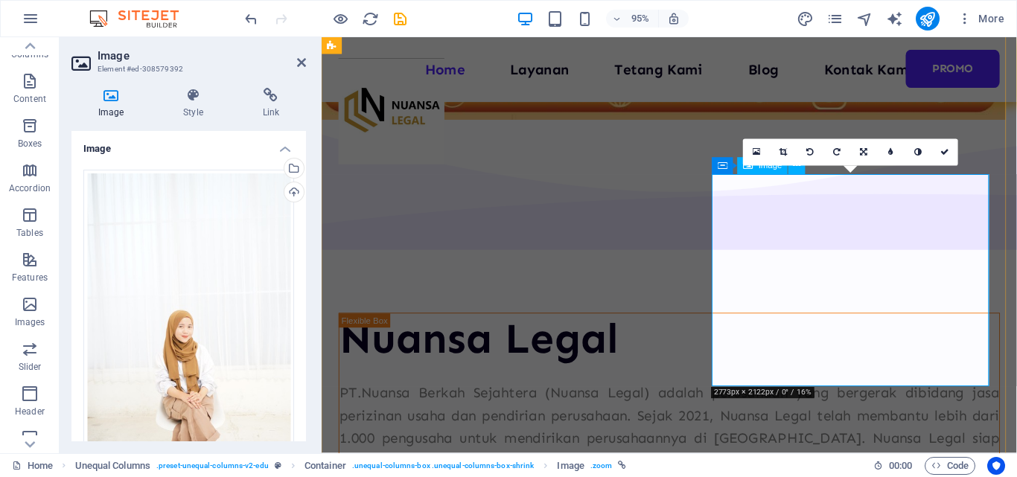
scroll to position [848, 0]
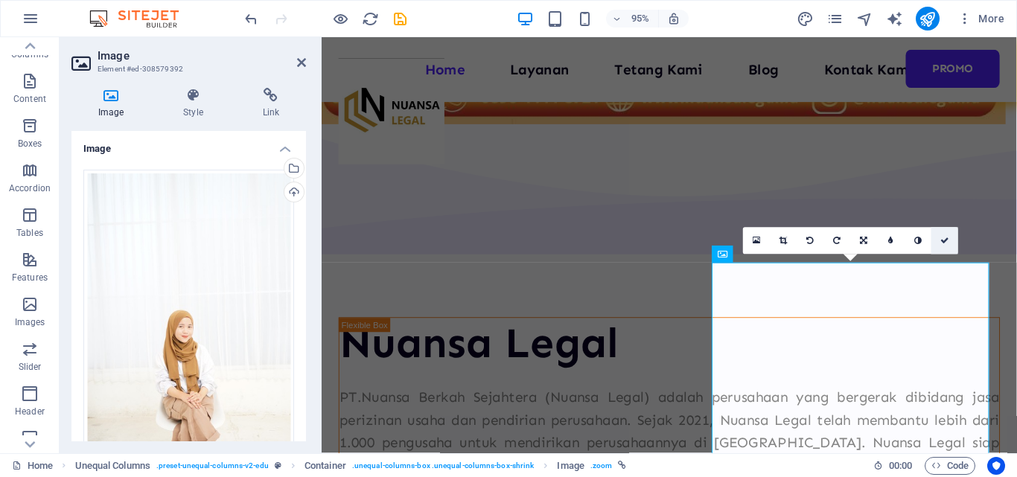
click at [943, 238] on icon at bounding box center [944, 241] width 9 height 8
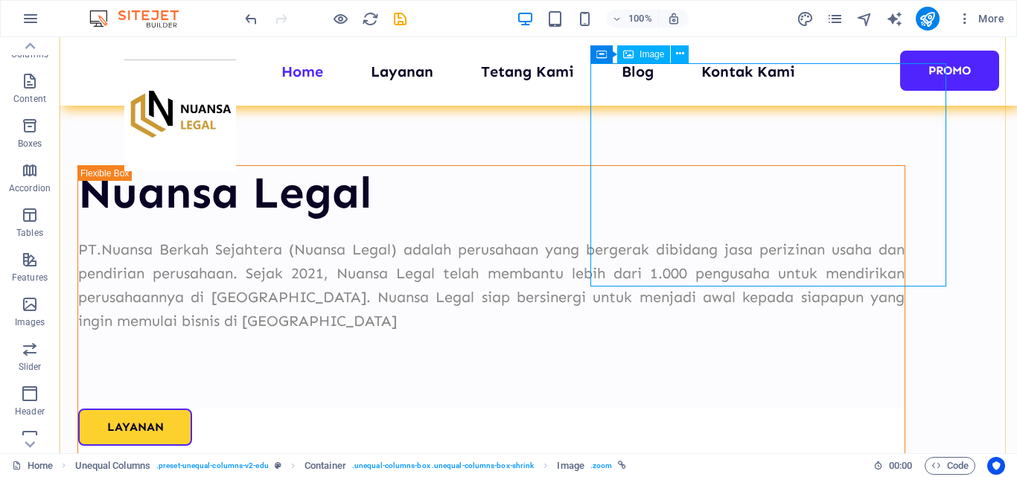
scroll to position [1310, 0]
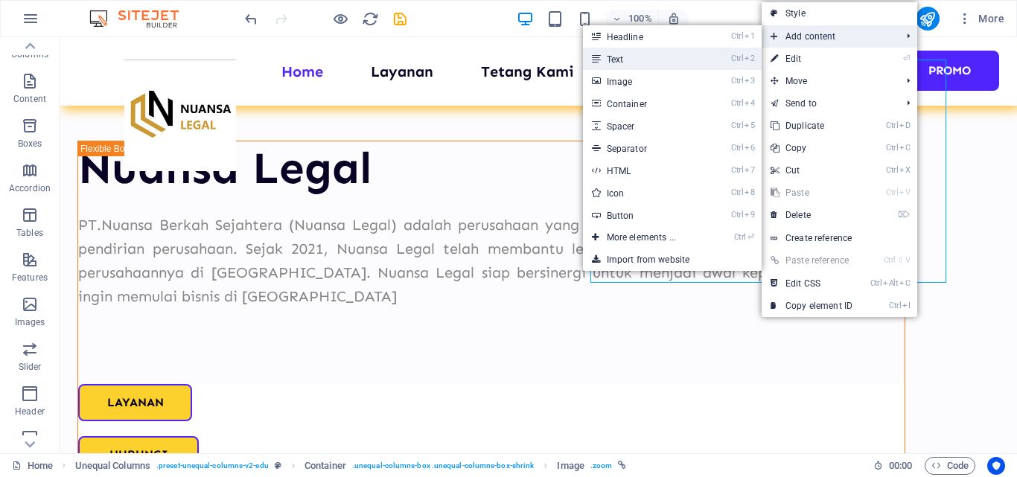
click at [674, 55] on link "Ctrl 2 Text" at bounding box center [644, 59] width 123 height 22
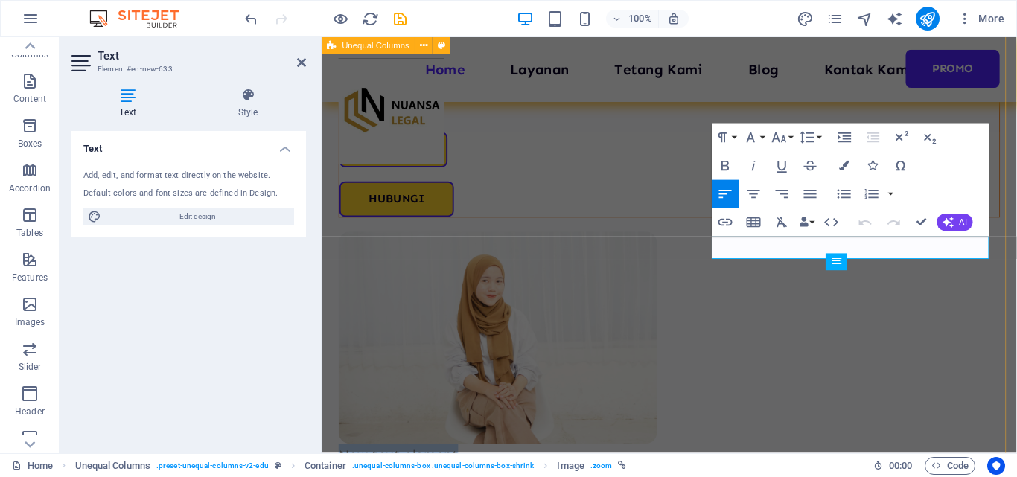
scroll to position [1087, 0]
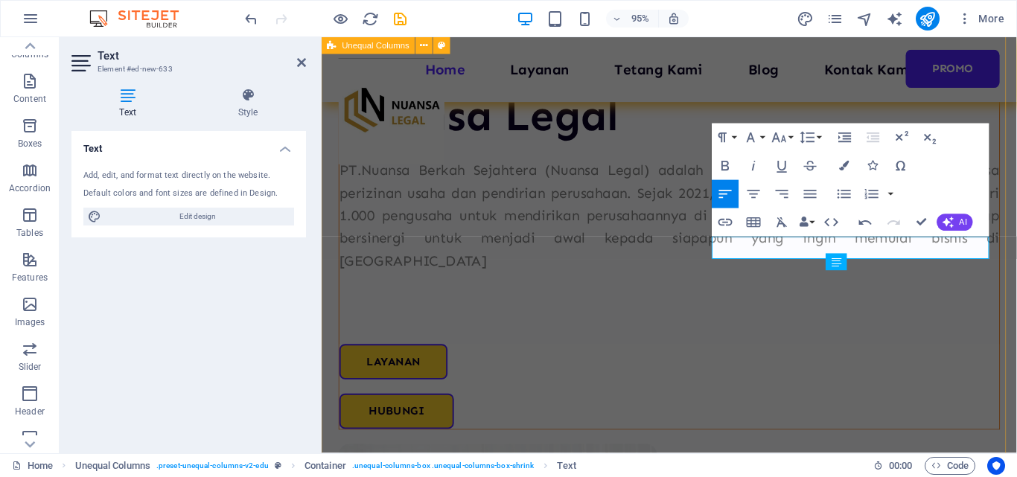
click at [946, 349] on div "Nuansa Legal PT.Nuansa Berkah Sejahtera (Nuansa Legal) adalah perusahaan yang b…" at bounding box center [688, 384] width 732 height 1013
click at [1016, 354] on div "Nuansa Legal PT.Nuansa Berkah Sejahtera (Nuansa Legal) adalah perusahaan yang b…" at bounding box center [688, 384] width 732 height 1013
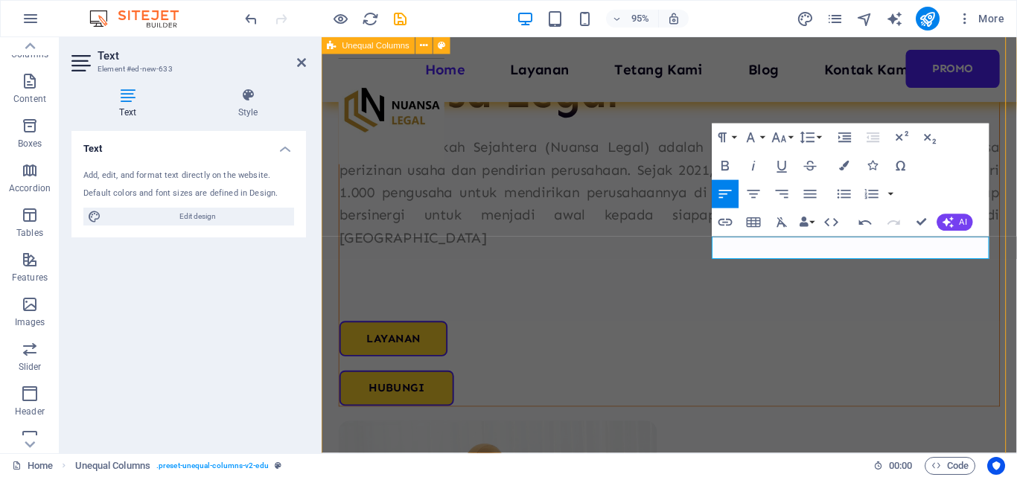
select select "multiple-waves"
select select "em"
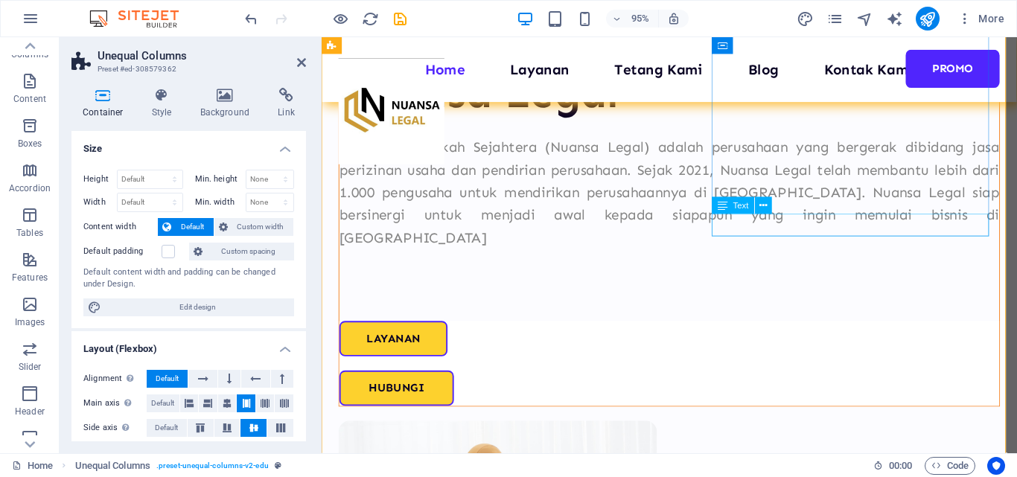
click at [764, 206] on icon at bounding box center [763, 205] width 7 height 15
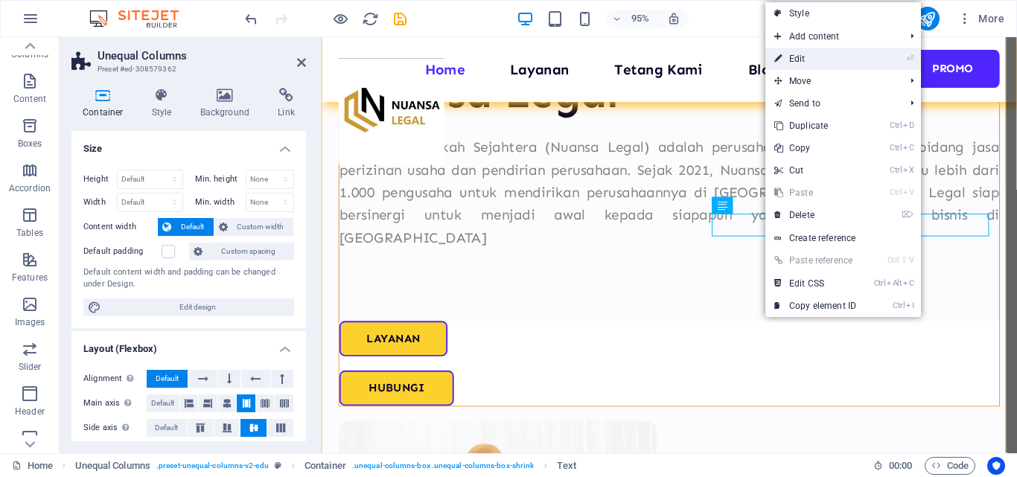
click at [811, 54] on link "⏎ Edit" at bounding box center [815, 59] width 100 height 22
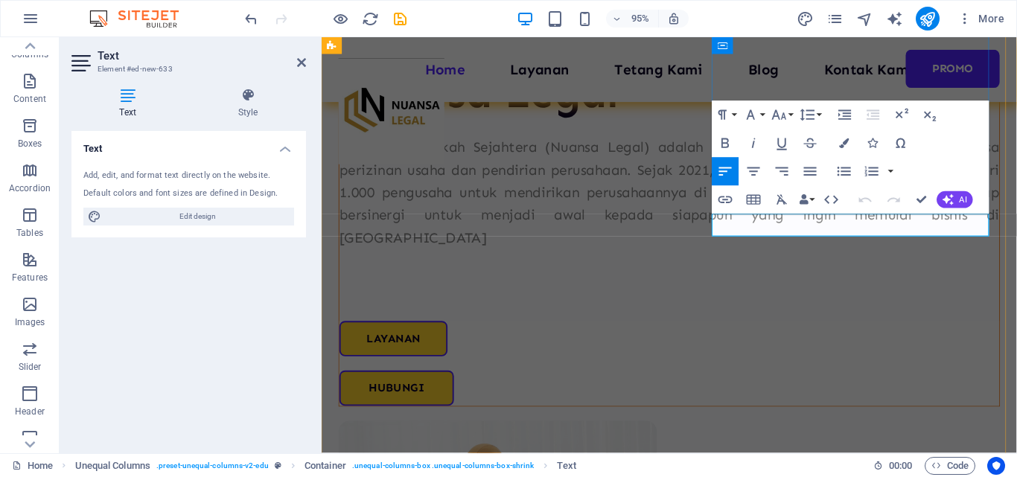
click at [722, 141] on icon "button" at bounding box center [724, 143] width 7 height 10
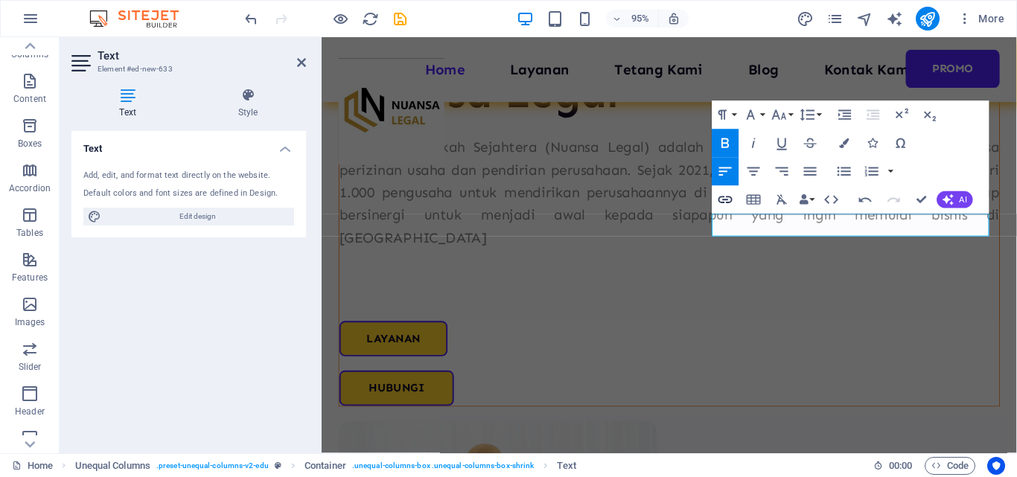
click at [723, 200] on icon "button" at bounding box center [725, 200] width 14 height 7
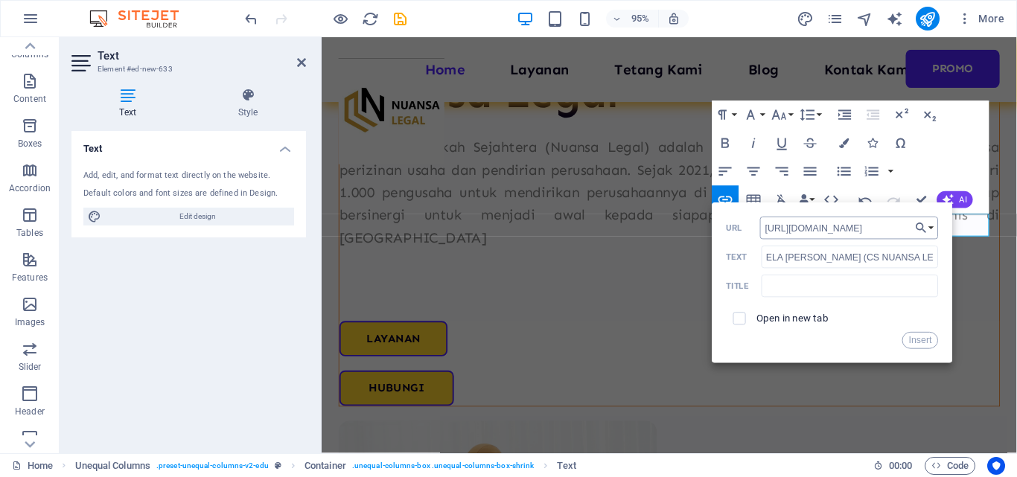
type input "[URL][DOMAIN_NAME]"
drag, startPoint x: 919, startPoint y: 337, endPoint x: 629, endPoint y: 318, distance: 291.0
click at [919, 337] on button "Insert" at bounding box center [920, 340] width 36 height 17
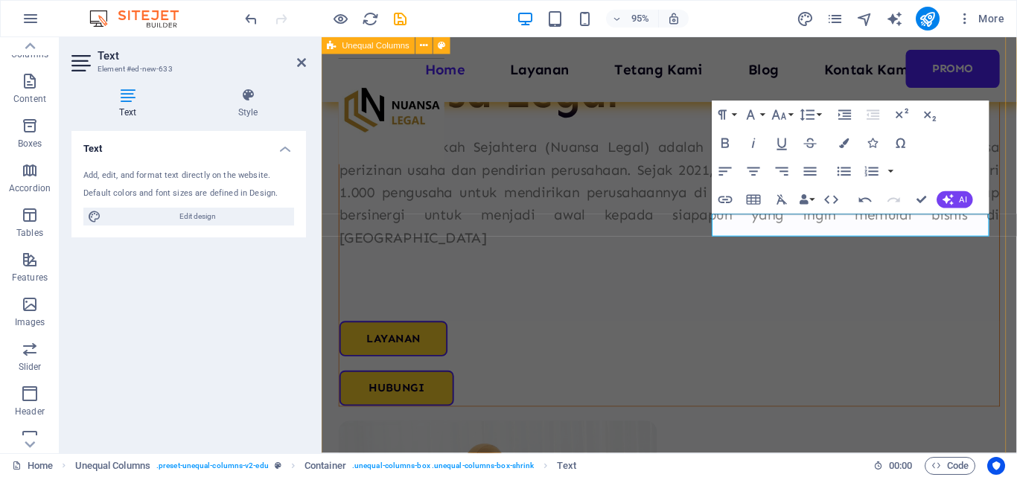
click at [881, 348] on div "Nuansa Legal PT.Nuansa Berkah Sejahtera (Nuansa Legal) adalah perusahaan yang b…" at bounding box center [688, 360] width 732 height 1013
click at [1016, 334] on div "Nuansa Legal PT.Nuansa Berkah Sejahtera (Nuansa Legal) adalah perusahaan yang b…" at bounding box center [688, 360] width 732 height 1013
select select "multiple-waves"
select select "em"
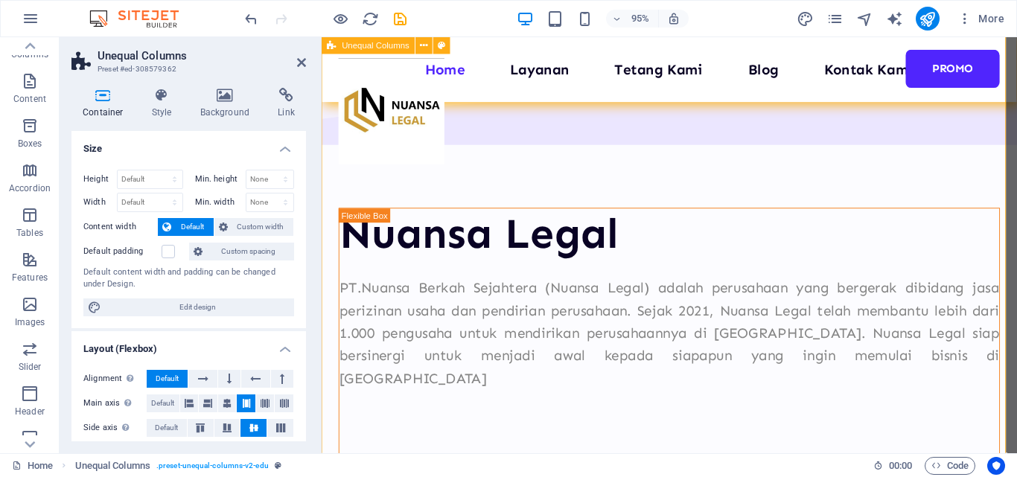
scroll to position [962, 0]
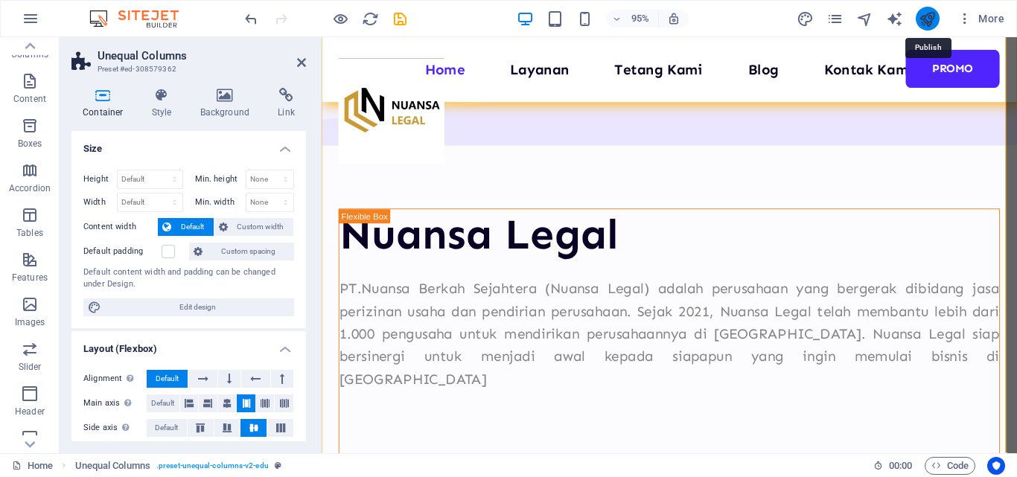
click at [931, 14] on icon "publish" at bounding box center [927, 18] width 17 height 17
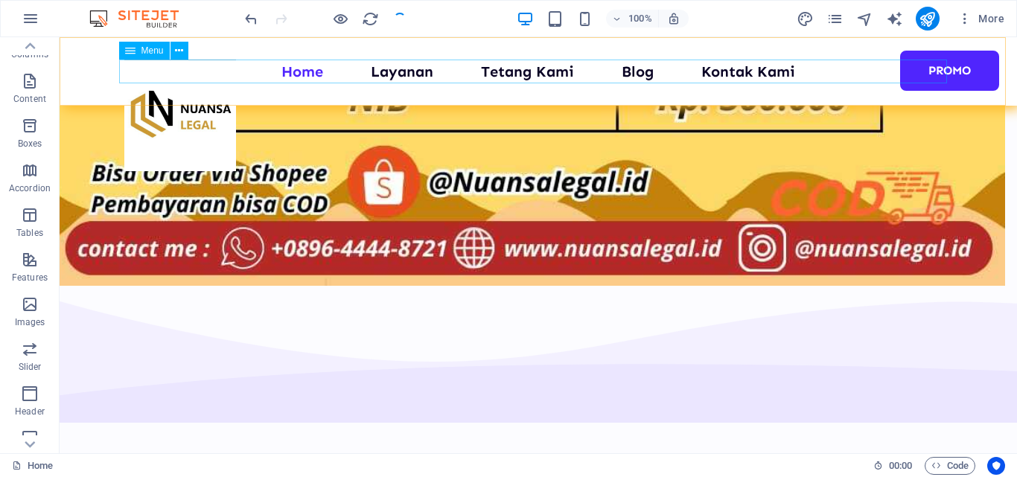
scroll to position [1233, 0]
